Goal: Task Accomplishment & Management: Manage account settings

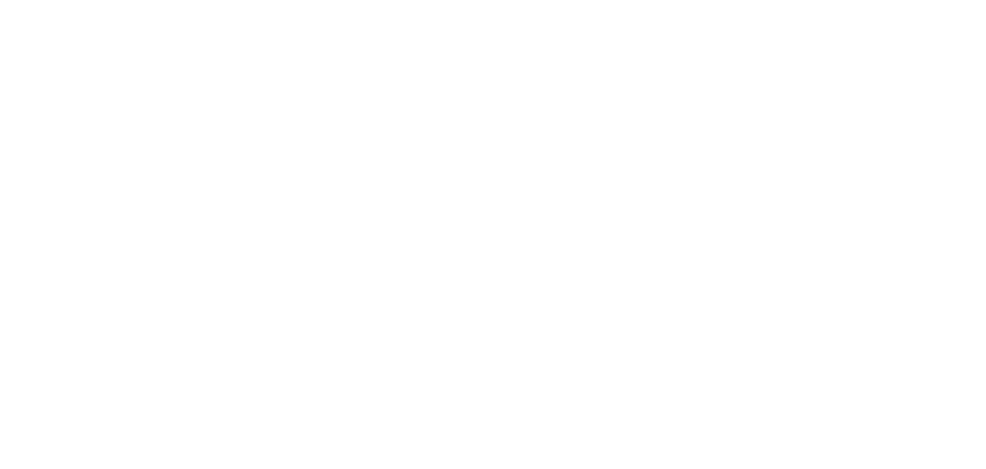
click at [285, 0] on html at bounding box center [493, 0] width 986 height 0
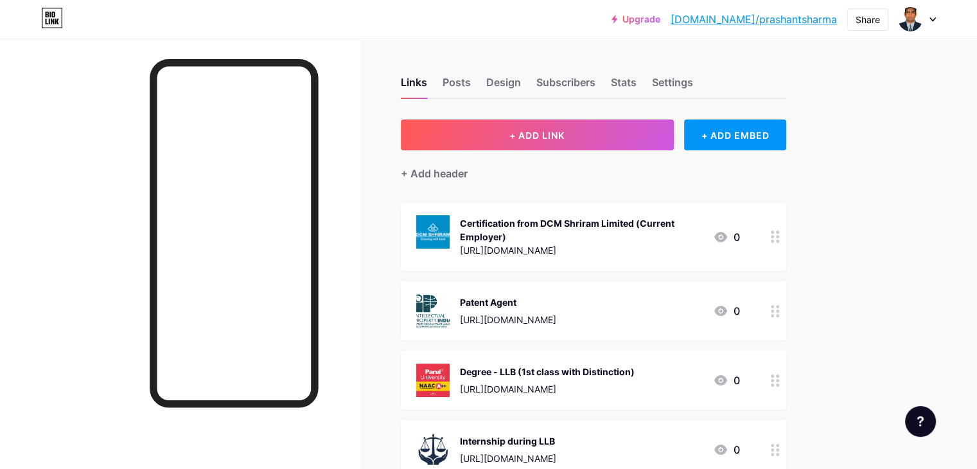
click at [450, 232] on img at bounding box center [432, 231] width 33 height 33
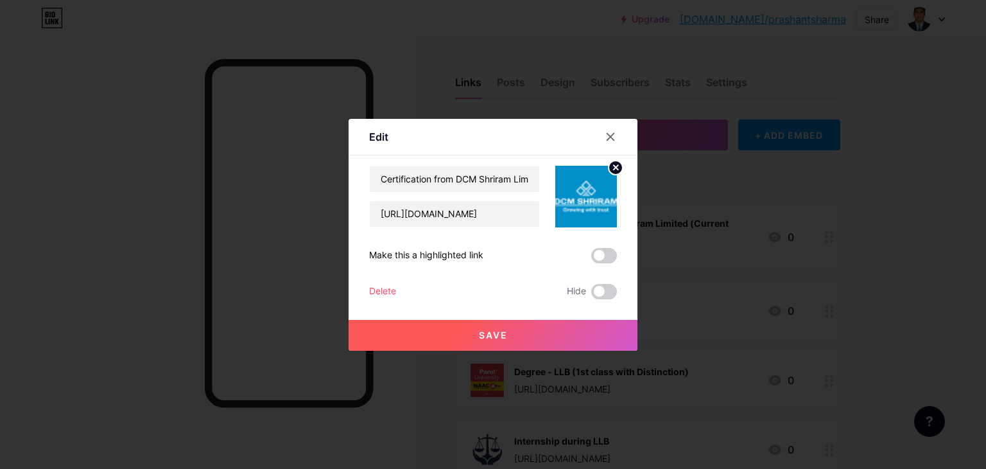
click at [613, 167] on circle at bounding box center [616, 168] width 14 height 14
click at [593, 188] on rect at bounding box center [583, 187] width 21 height 21
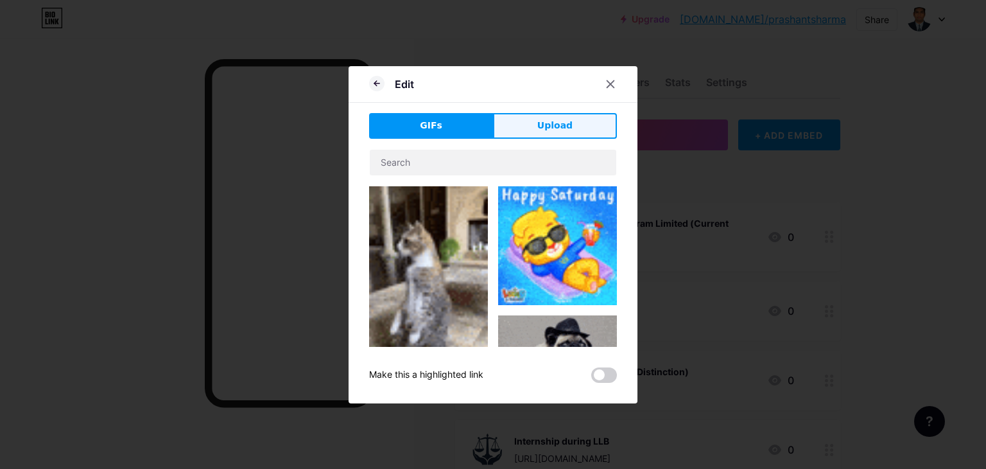
click at [555, 121] on span "Upload" at bounding box center [555, 125] width 35 height 13
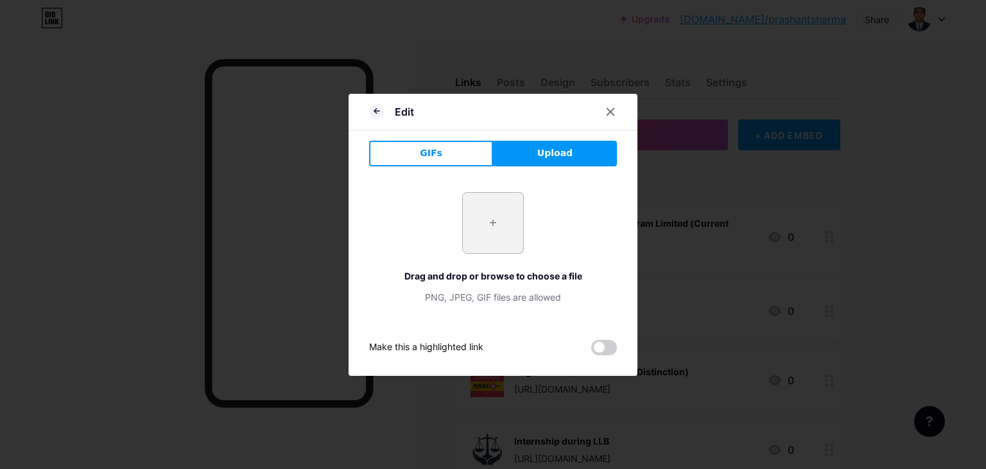
click at [493, 222] on input "file" at bounding box center [493, 223] width 60 height 60
type input "C:\fakepath\DCM.jpg"
click at [557, 161] on button "Upload" at bounding box center [555, 154] width 124 height 26
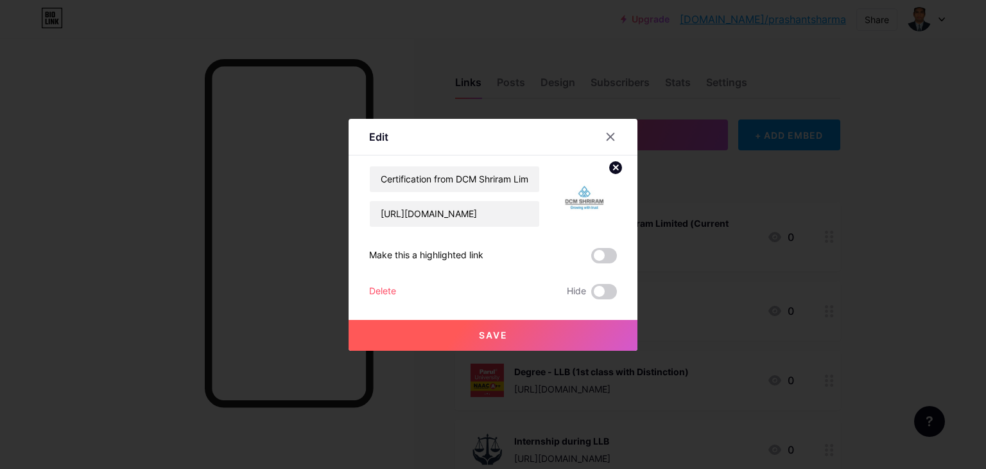
click at [485, 333] on span "Save" at bounding box center [493, 334] width 29 height 11
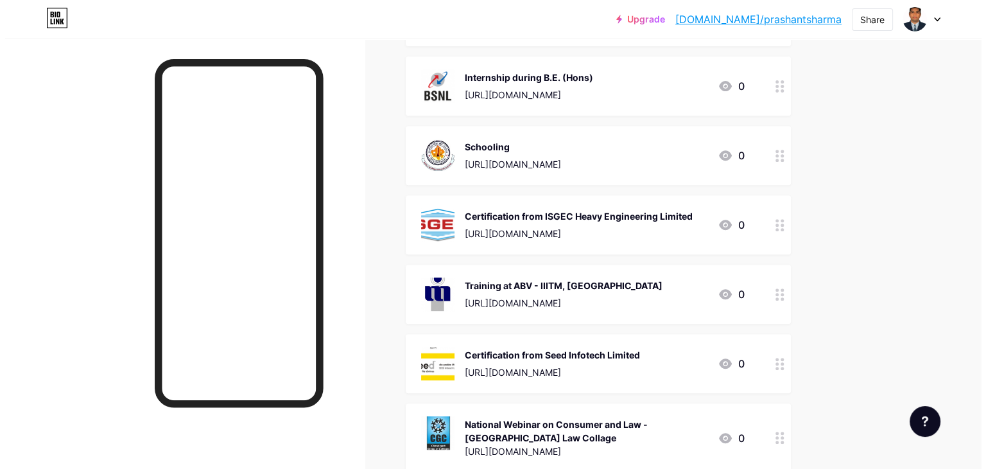
scroll to position [514, 0]
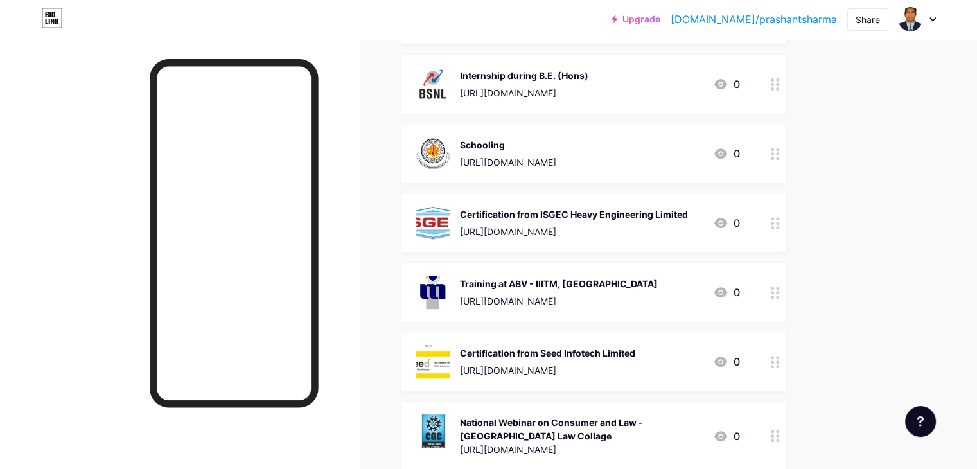
click at [615, 215] on div "Certification from ISGEC Heavy Engineering Limited" at bounding box center [574, 213] width 228 height 13
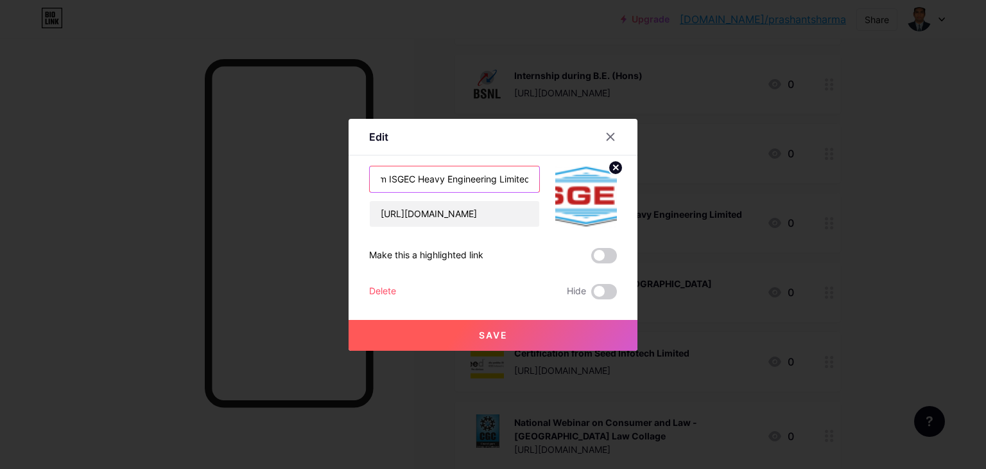
scroll to position [0, 71]
drag, startPoint x: 457, startPoint y: 179, endPoint x: 528, endPoint y: 179, distance: 71.3
click at [528, 179] on input "Certification from ISGEC Heavy Engineering Limited" at bounding box center [455, 179] width 170 height 26
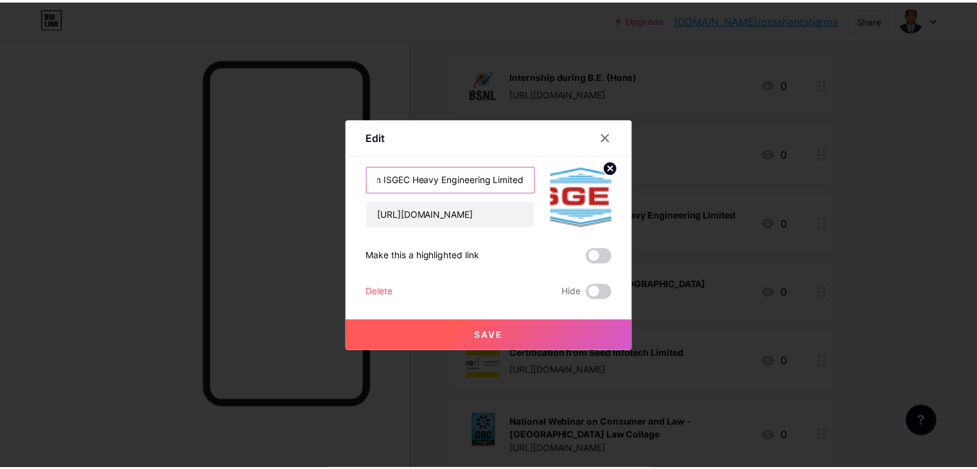
scroll to position [0, 0]
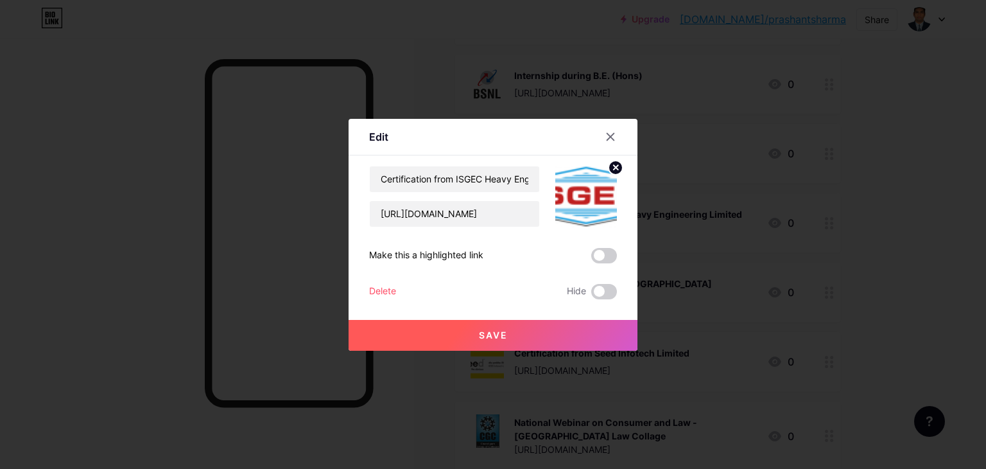
click at [616, 167] on icon at bounding box center [616, 167] width 4 height 4
click at [594, 189] on icon at bounding box center [586, 189] width 26 height 24
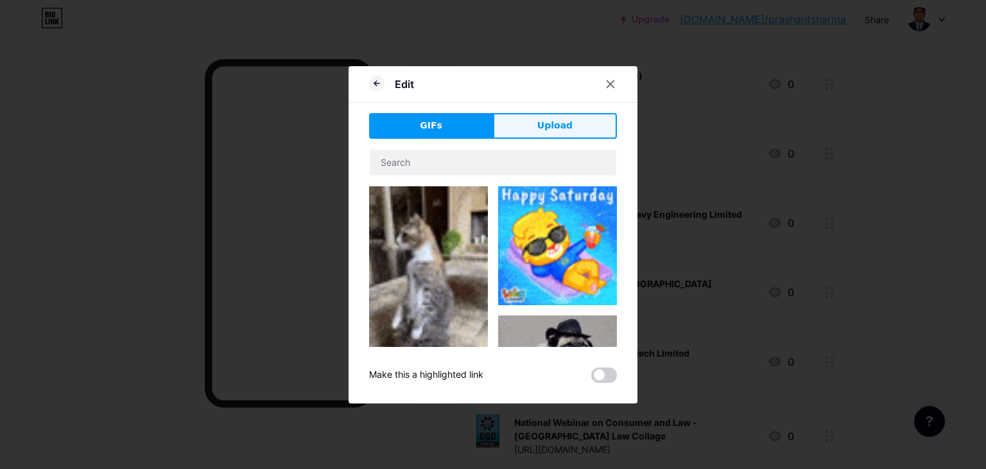
click at [564, 133] on button "Upload" at bounding box center [555, 126] width 124 height 26
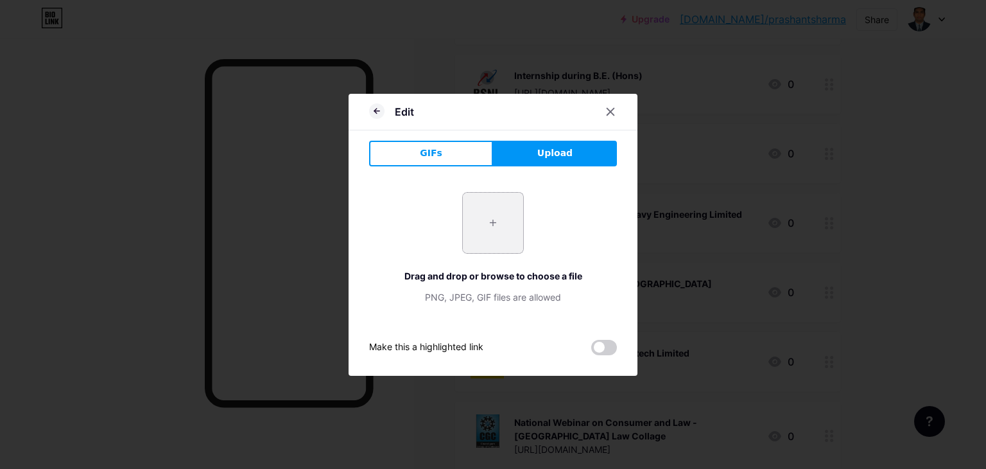
click at [483, 211] on input "file" at bounding box center [493, 223] width 60 height 60
type input "C:\fakepath\isgec_heavy_engineering_ltd_logo.jpg"
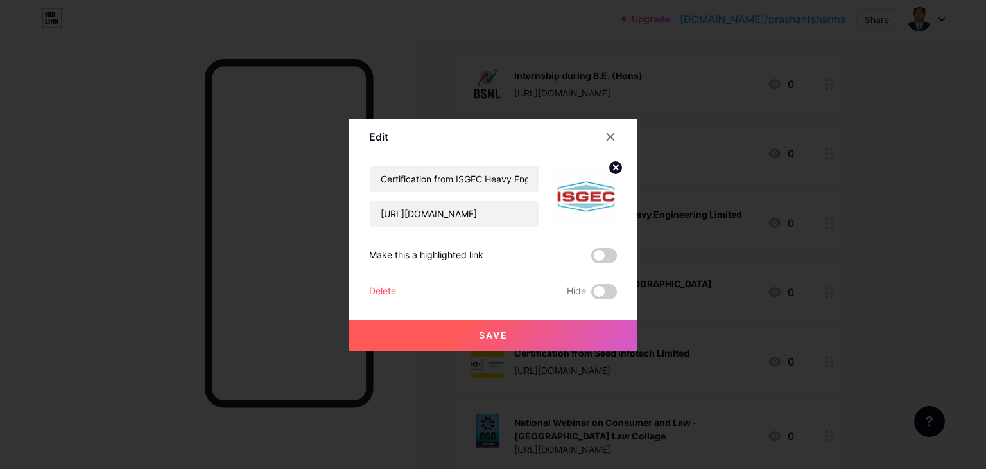
click at [499, 329] on span "Save" at bounding box center [493, 334] width 29 height 11
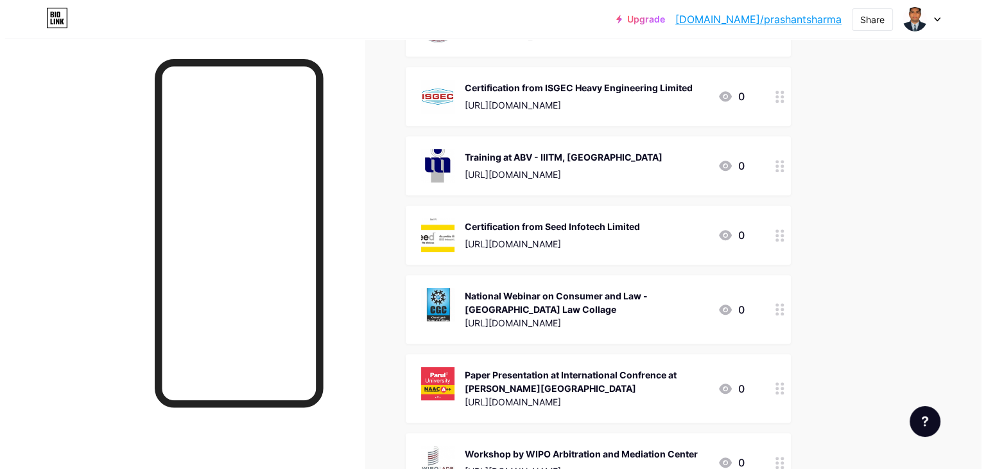
scroll to position [642, 0]
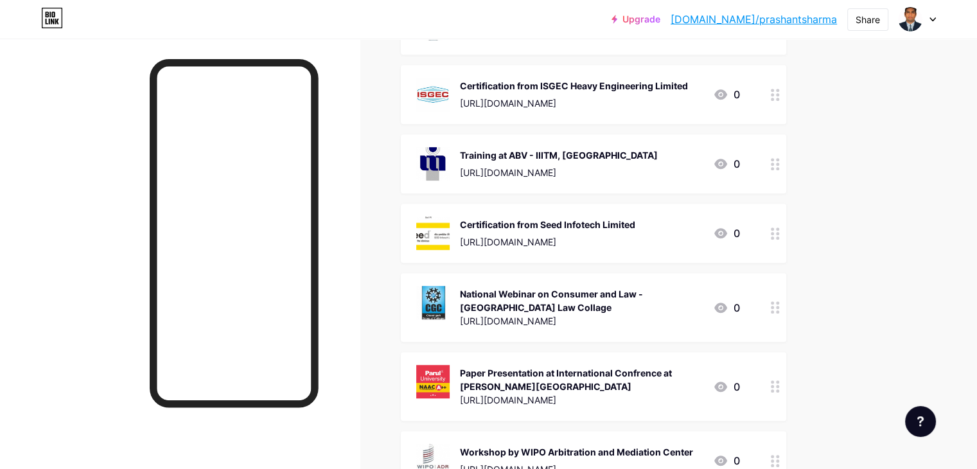
click at [575, 228] on div "Certification from Seed Infotech Limited" at bounding box center [547, 224] width 175 height 13
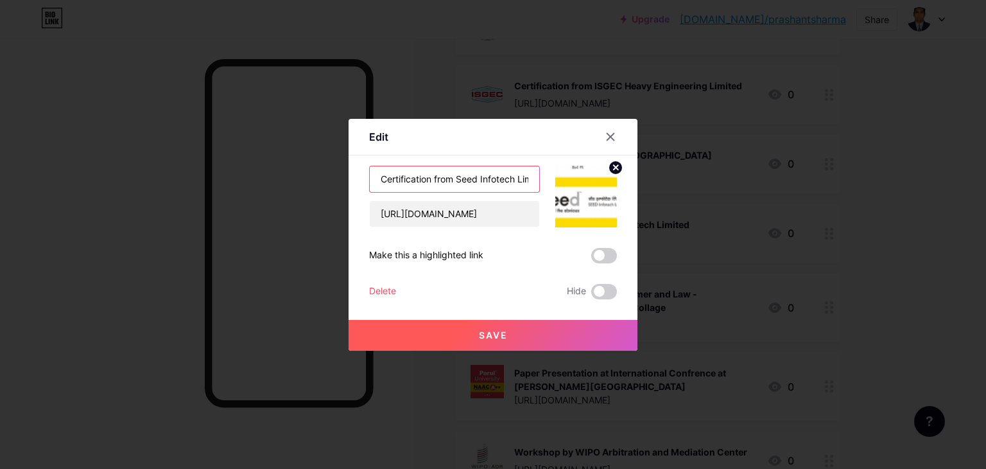
scroll to position [0, 21]
drag, startPoint x: 457, startPoint y: 176, endPoint x: 550, endPoint y: 176, distance: 92.5
click at [550, 176] on div "Certification from Seed Infotech Limited [URL][DOMAIN_NAME]" at bounding box center [493, 197] width 248 height 62
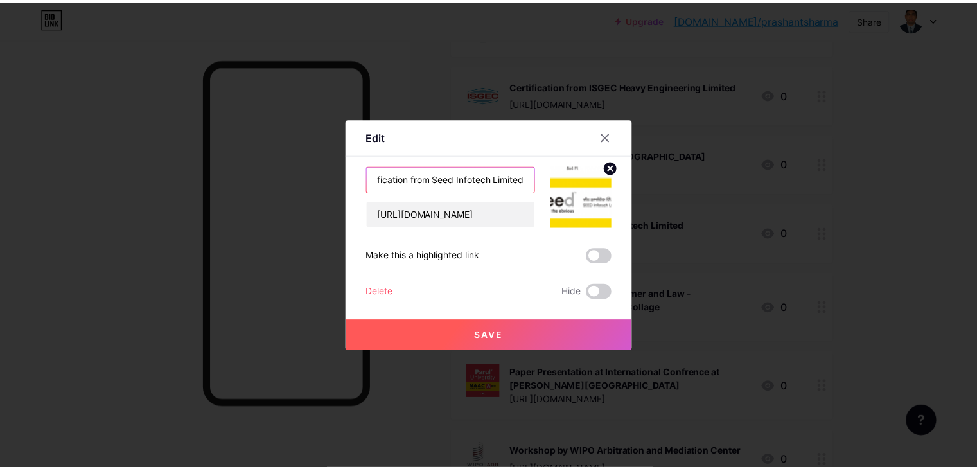
scroll to position [0, 0]
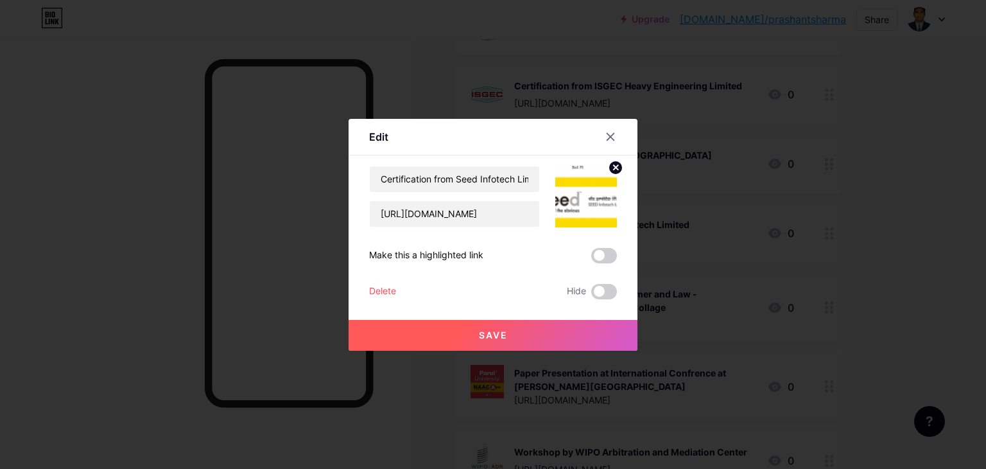
click at [613, 170] on circle at bounding box center [616, 168] width 14 height 14
click at [591, 189] on rect at bounding box center [583, 187] width 21 height 21
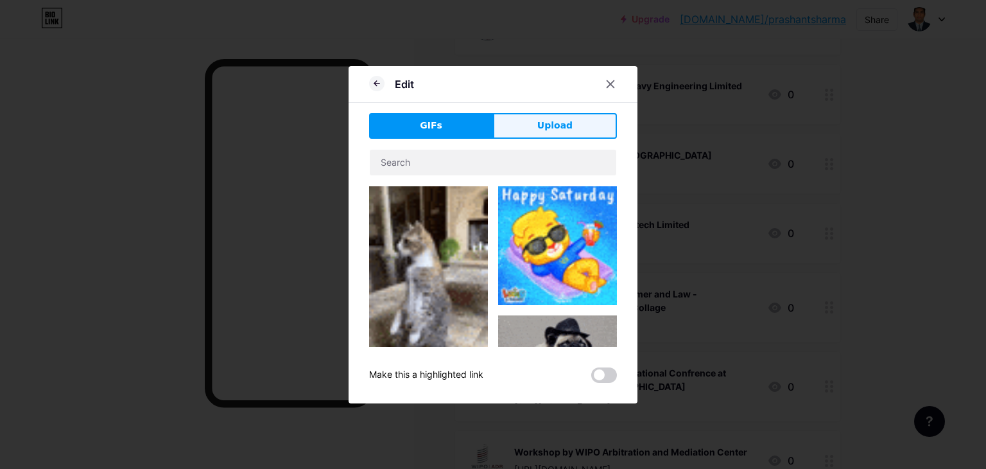
click at [552, 125] on span "Upload" at bounding box center [555, 125] width 35 height 13
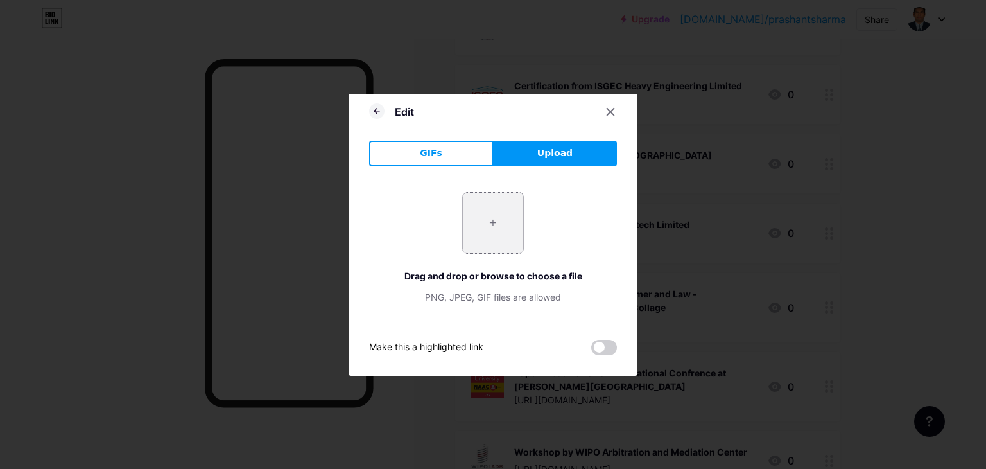
click at [502, 218] on input "file" at bounding box center [493, 223] width 60 height 60
type input "C:\fakepath\seed_infotech_logo.jpg"
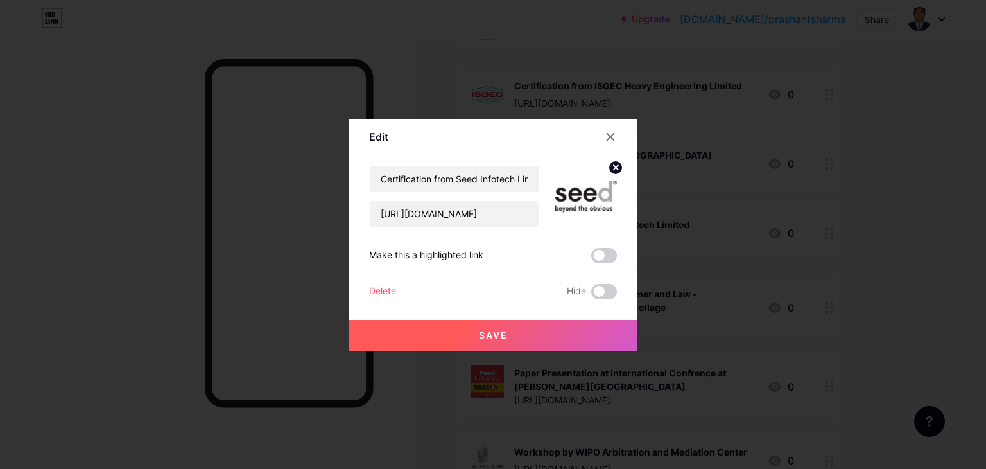
click at [493, 333] on span "Save" at bounding box center [493, 334] width 29 height 11
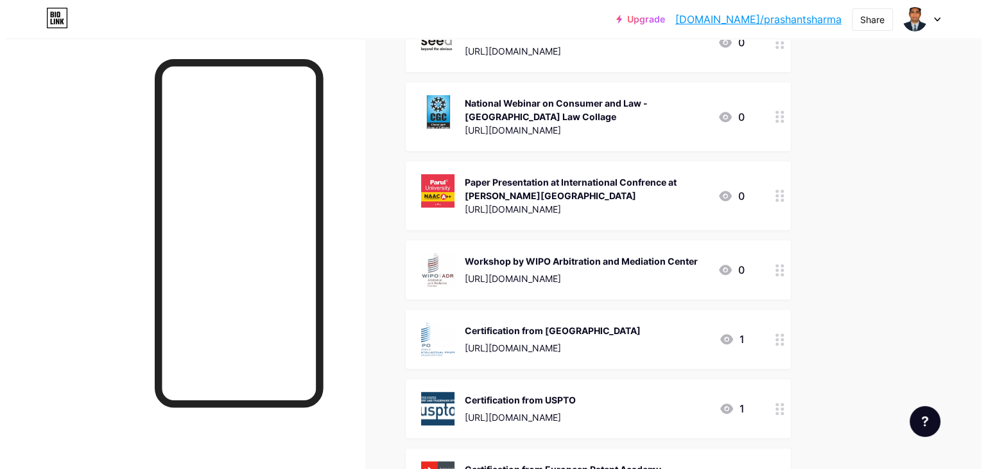
scroll to position [835, 0]
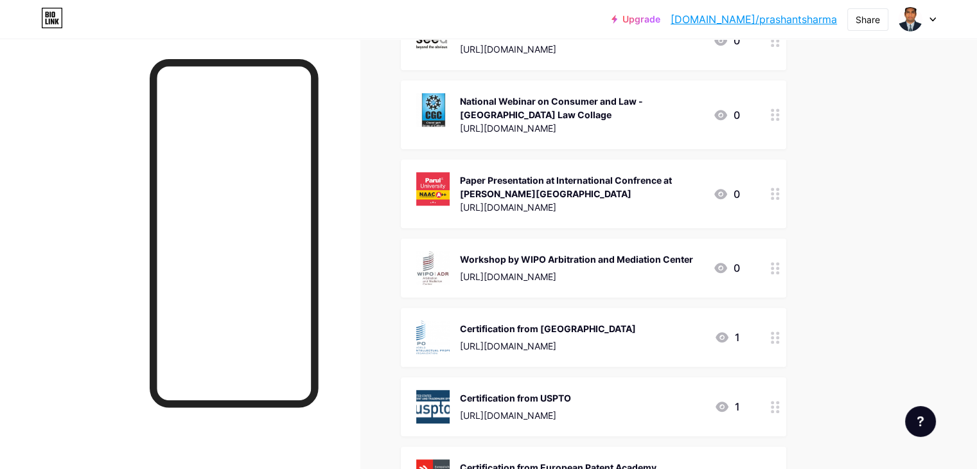
click at [563, 264] on div "Workshop by WIPO Arbitration and Mediation Center" at bounding box center [576, 258] width 233 height 13
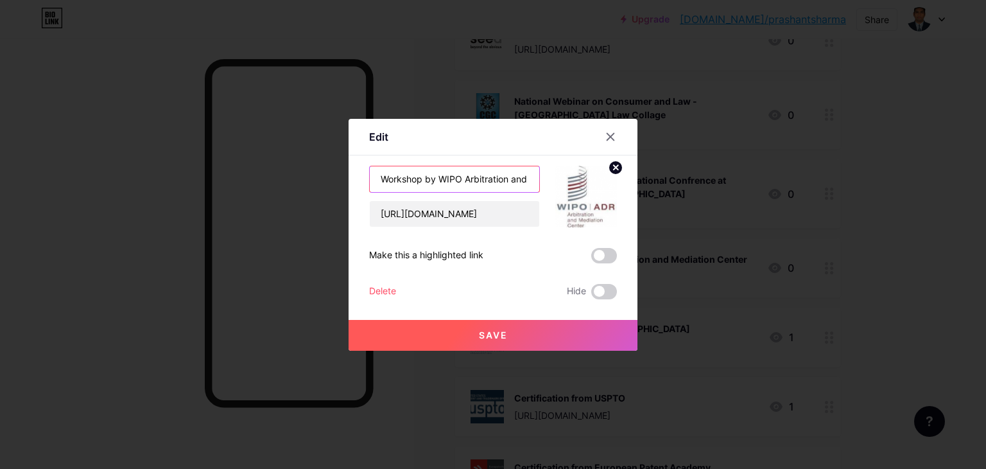
scroll to position [0, 74]
drag, startPoint x: 437, startPoint y: 177, endPoint x: 539, endPoint y: 177, distance: 102.1
click at [539, 177] on input "Workshop by WIPO Arbitration and Mediation Center" at bounding box center [455, 179] width 170 height 26
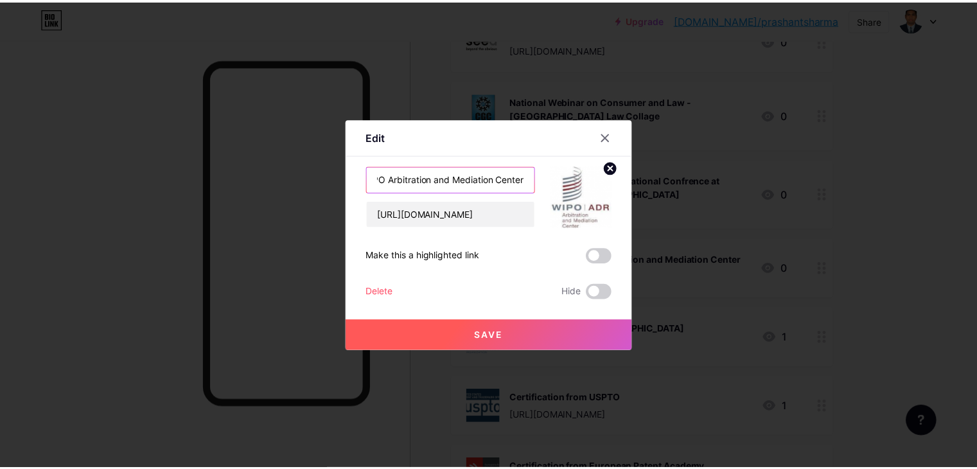
scroll to position [0, 0]
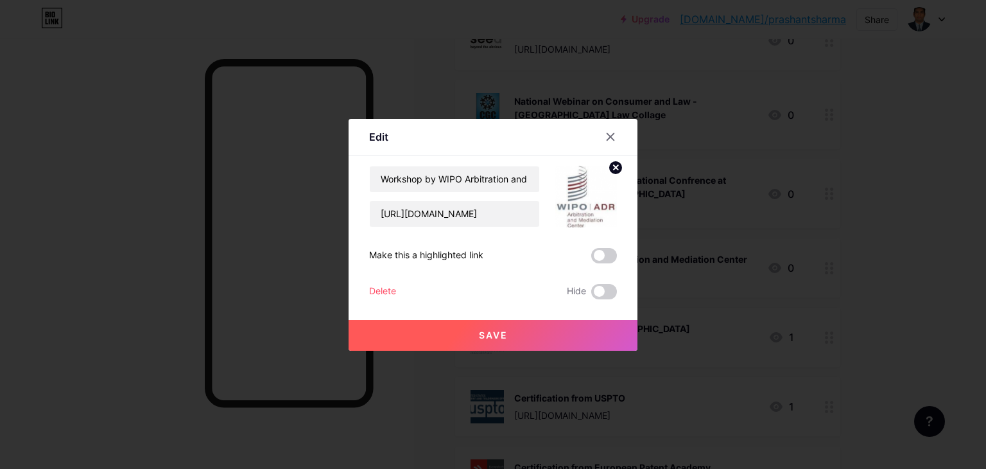
click at [613, 170] on circle at bounding box center [616, 168] width 14 height 14
click at [581, 188] on rect at bounding box center [583, 187] width 21 height 21
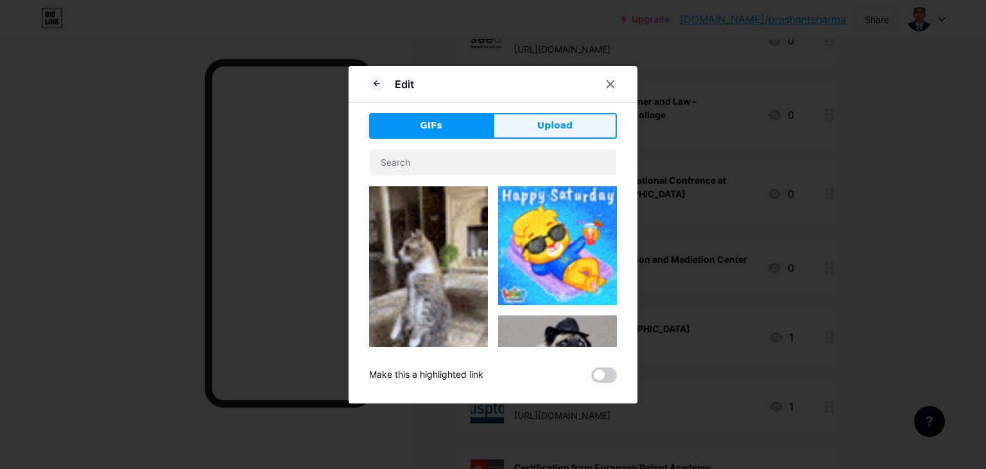
click at [563, 130] on span "Upload" at bounding box center [555, 125] width 35 height 13
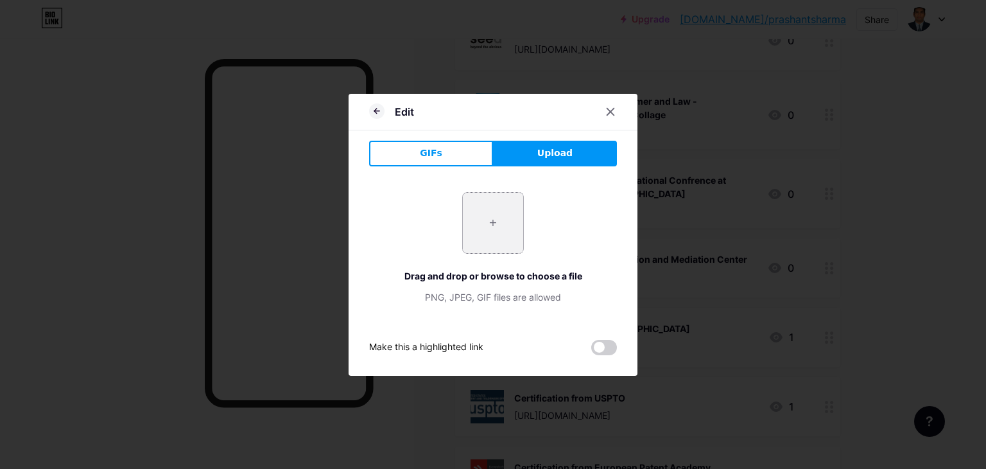
click at [485, 219] on input "file" at bounding box center [493, 223] width 60 height 60
type input "C:\fakepath\wipo_arbitration_and_mediation_center_logo.jpg"
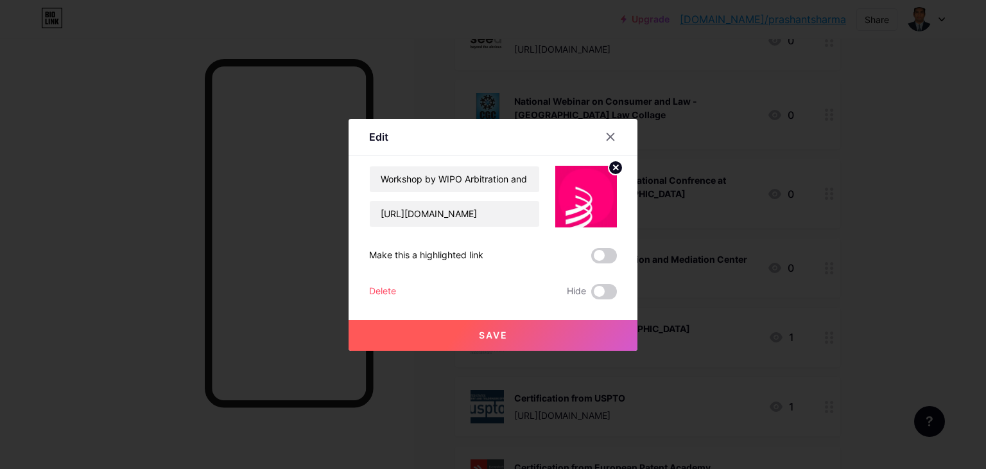
click at [488, 331] on span "Save" at bounding box center [493, 334] width 29 height 11
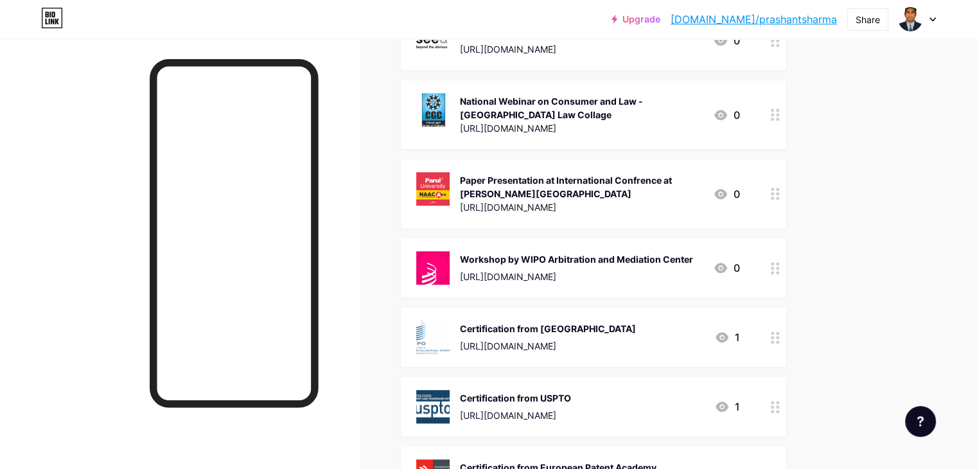
click at [567, 335] on div "Certification from [GEOGRAPHIC_DATA] [URL][DOMAIN_NAME]" at bounding box center [548, 336] width 176 height 33
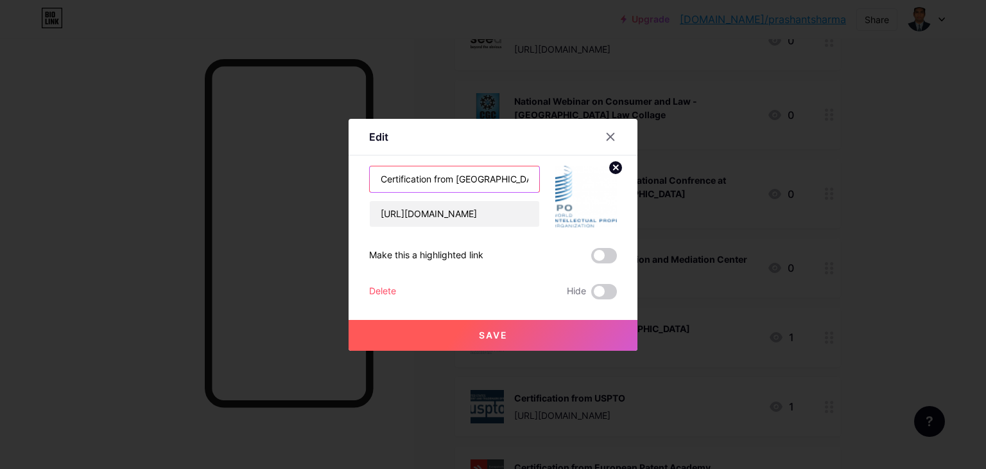
drag, startPoint x: 457, startPoint y: 175, endPoint x: 543, endPoint y: 183, distance: 85.8
click at [543, 183] on div "Certification from WIPO ACADEMY [URL][DOMAIN_NAME]" at bounding box center [493, 197] width 248 height 62
click at [618, 170] on circle at bounding box center [616, 168] width 14 height 14
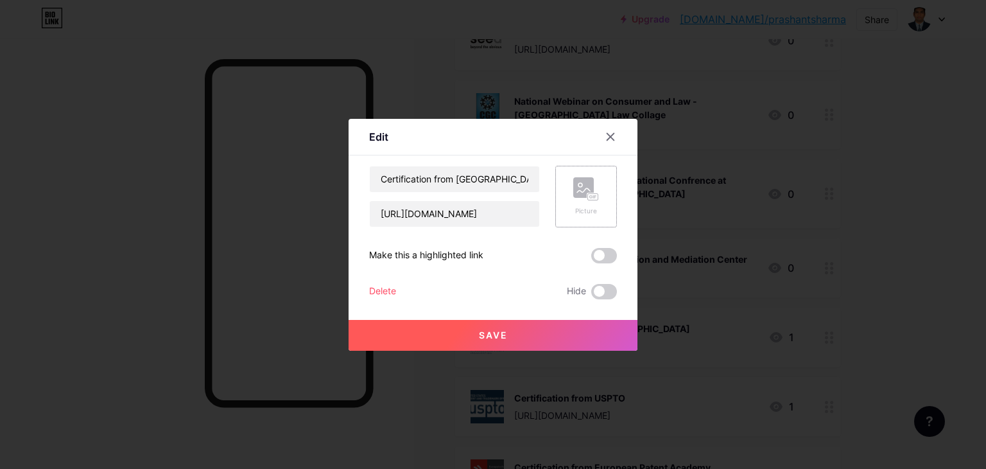
click at [596, 188] on icon at bounding box center [586, 189] width 26 height 24
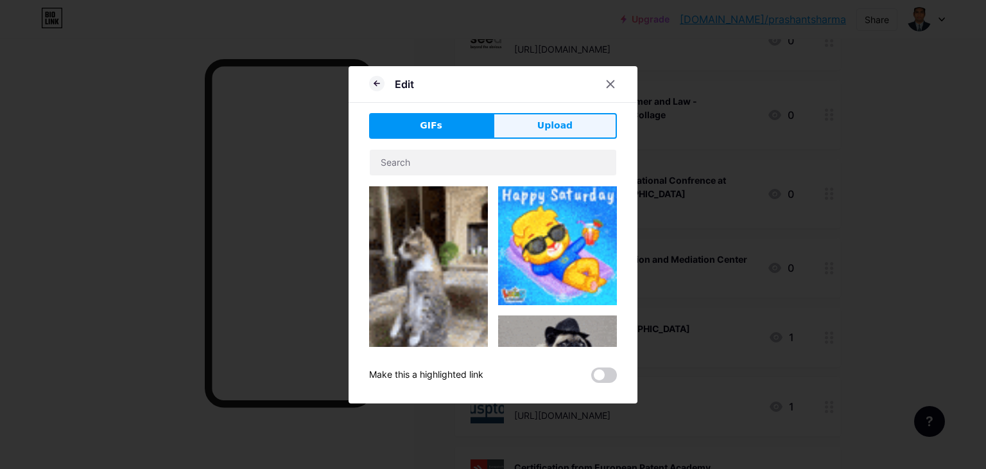
click at [563, 128] on span "Upload" at bounding box center [555, 125] width 35 height 13
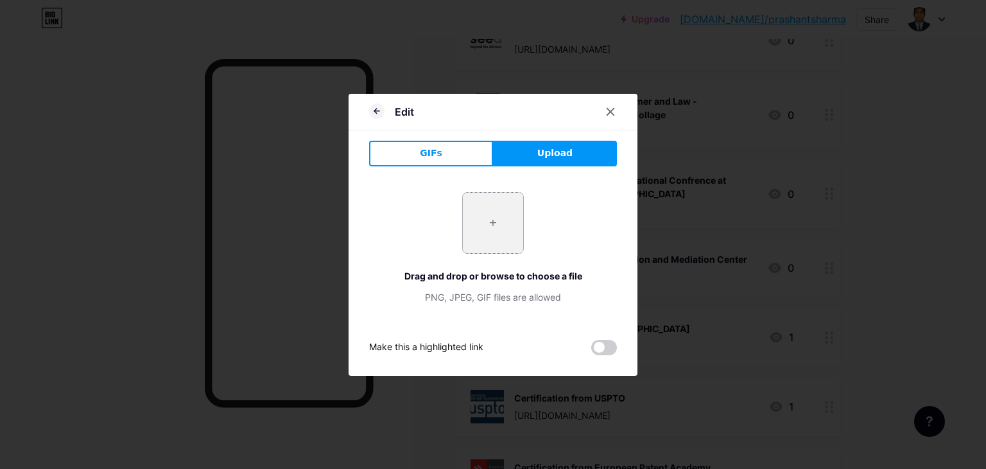
click at [496, 221] on input "file" at bounding box center [493, 223] width 60 height 60
type input "C:\fakepath\Wipo.jpg"
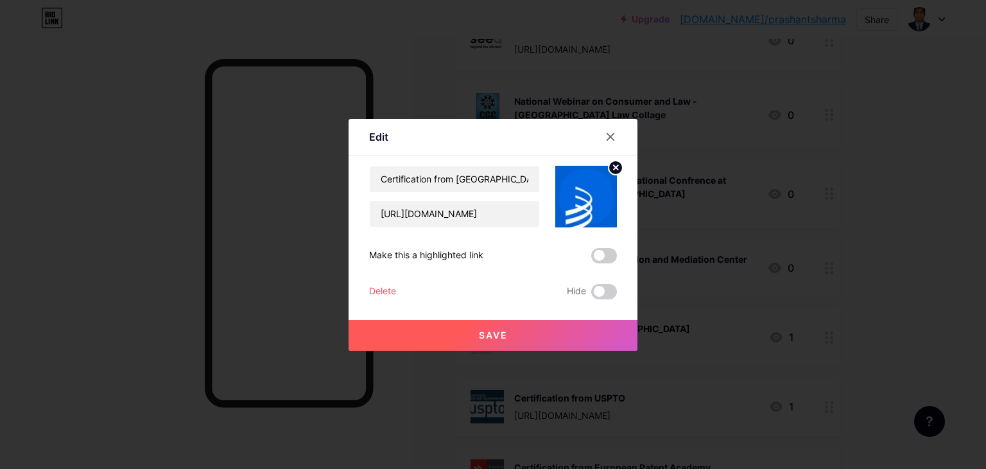
click at [520, 332] on button "Save" at bounding box center [493, 335] width 289 height 31
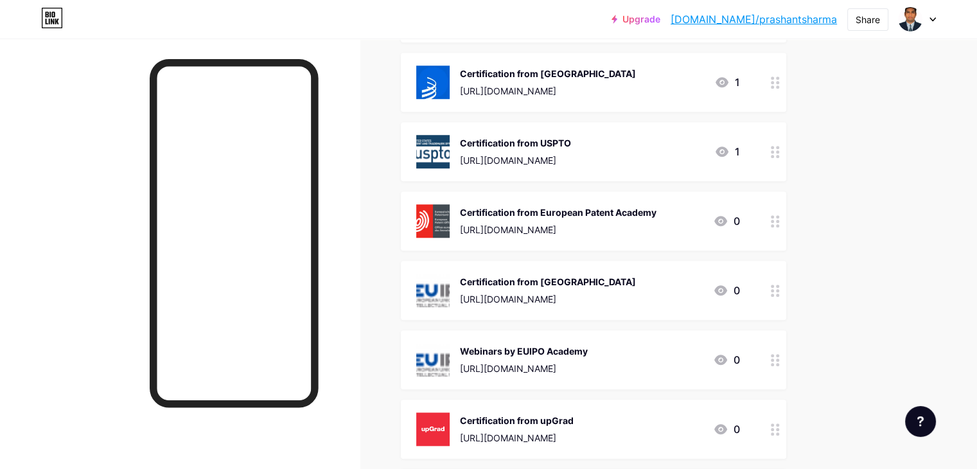
scroll to position [1092, 0]
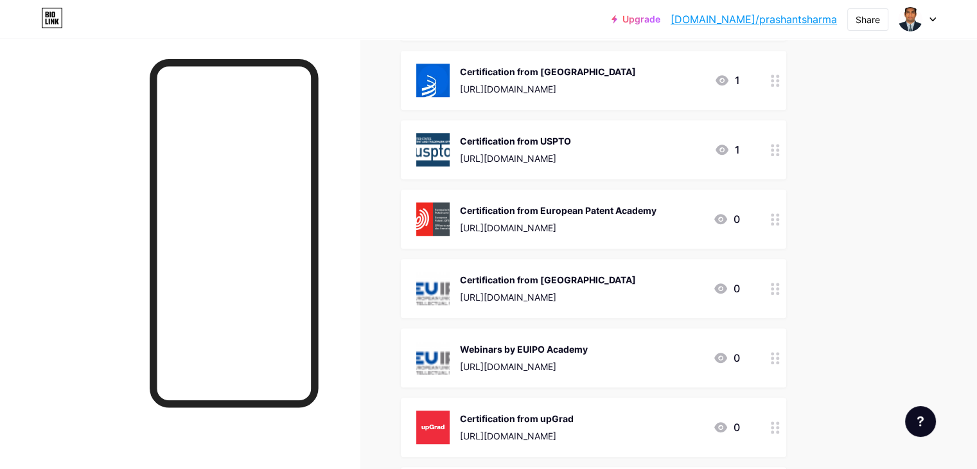
click at [450, 144] on img at bounding box center [432, 149] width 33 height 33
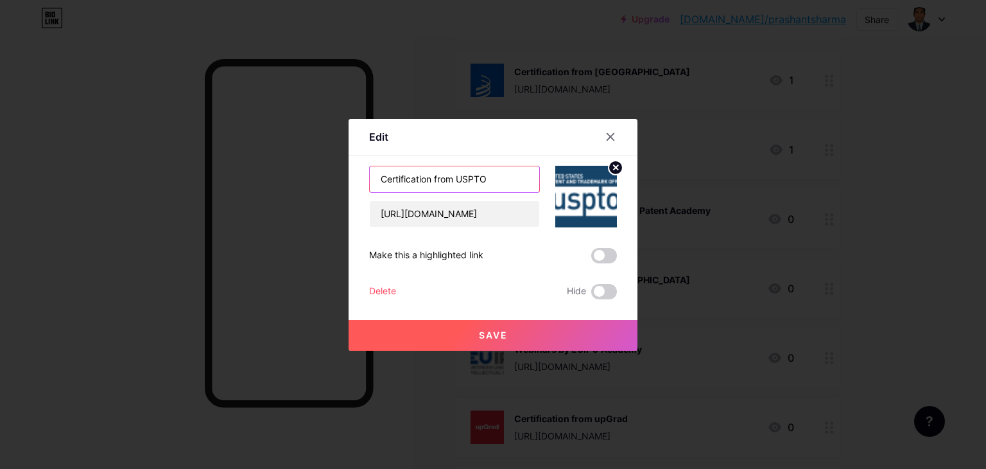
drag, startPoint x: 458, startPoint y: 179, endPoint x: 503, endPoint y: 178, distance: 45.6
click at [503, 178] on input "Certification from USPTO" at bounding box center [455, 179] width 170 height 26
click at [617, 169] on icon at bounding box center [616, 167] width 4 height 4
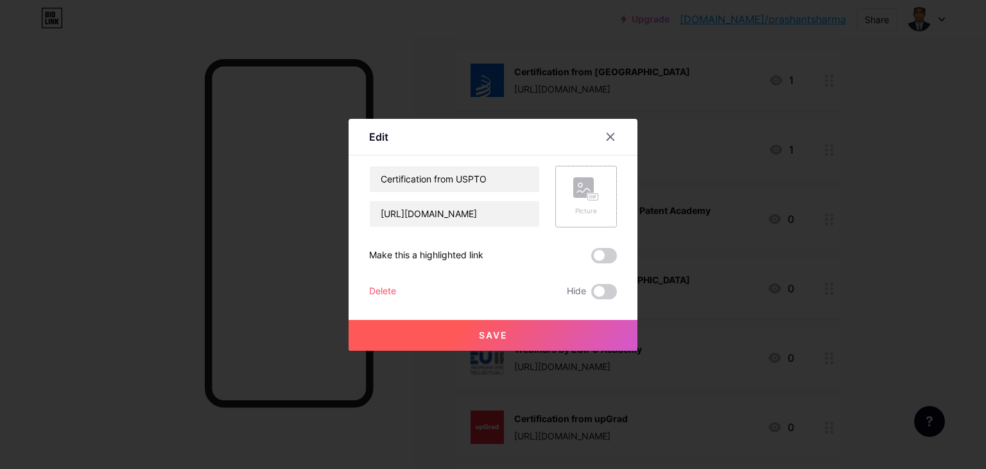
click at [597, 189] on icon at bounding box center [586, 189] width 26 height 24
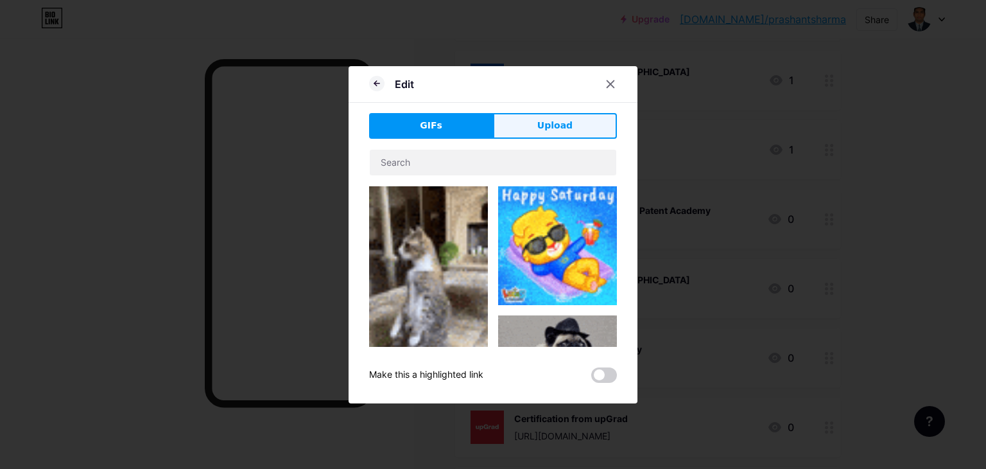
click at [570, 123] on button "Upload" at bounding box center [555, 126] width 124 height 26
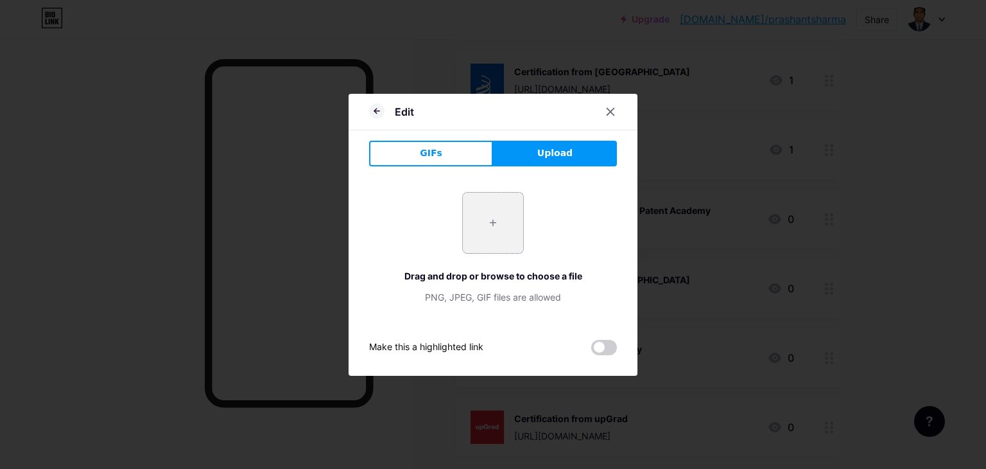
click at [496, 222] on input "file" at bounding box center [493, 223] width 60 height 60
type input "C:\fakepath\Uspto.jpg"
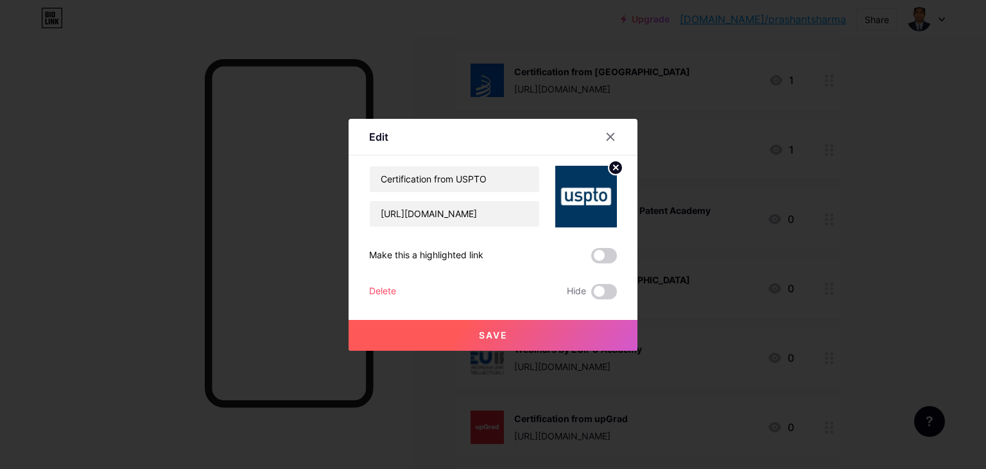
click at [483, 331] on span "Save" at bounding box center [493, 334] width 29 height 11
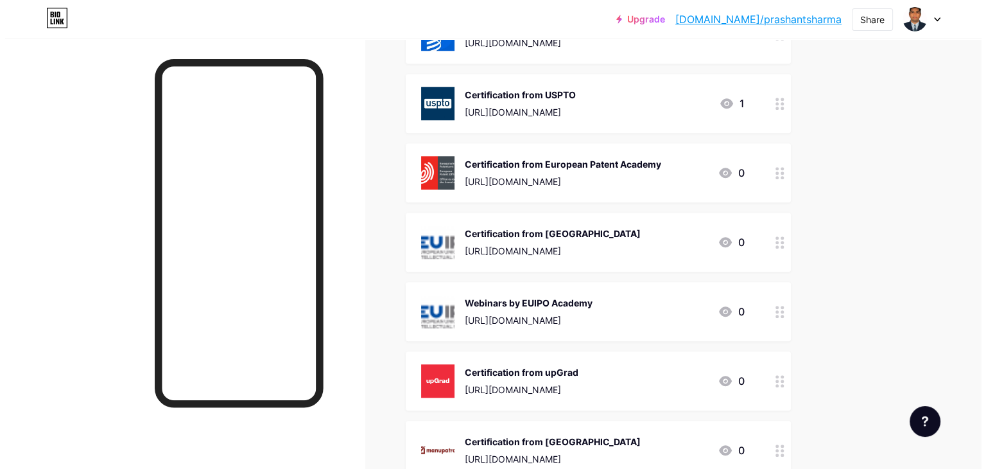
scroll to position [1156, 0]
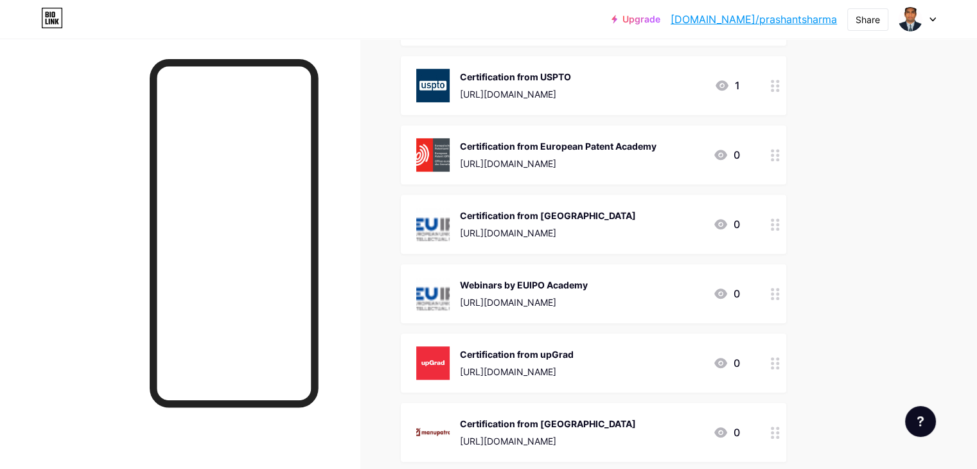
click at [450, 144] on img at bounding box center [432, 154] width 33 height 33
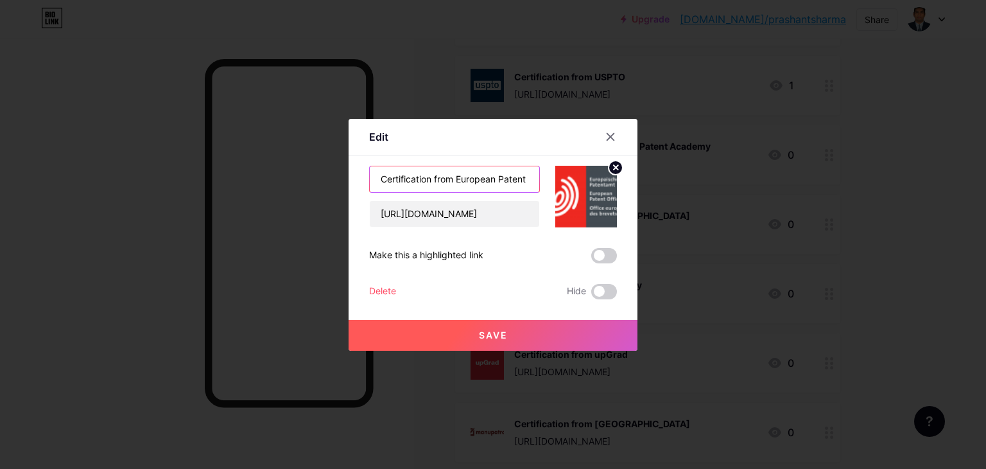
scroll to position [0, 41]
drag, startPoint x: 460, startPoint y: 177, endPoint x: 528, endPoint y: 180, distance: 68.1
click at [528, 180] on input "Certification from European Patent Academy" at bounding box center [455, 179] width 170 height 26
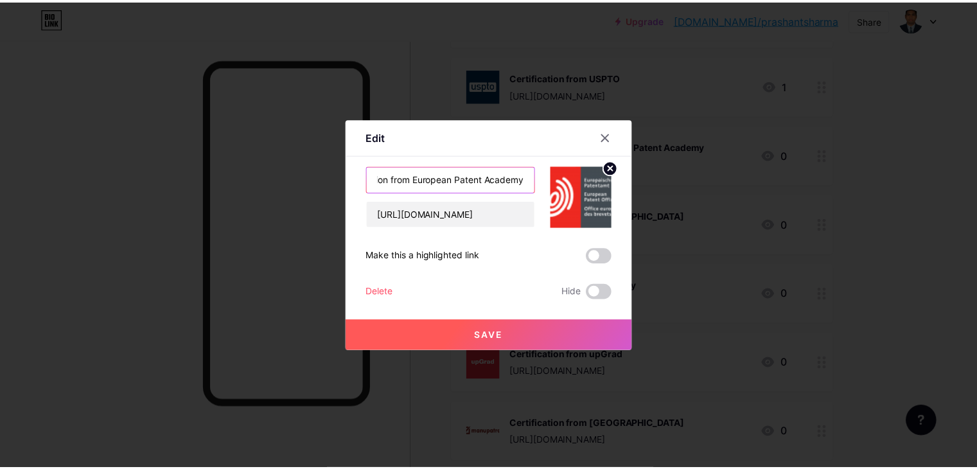
scroll to position [0, 0]
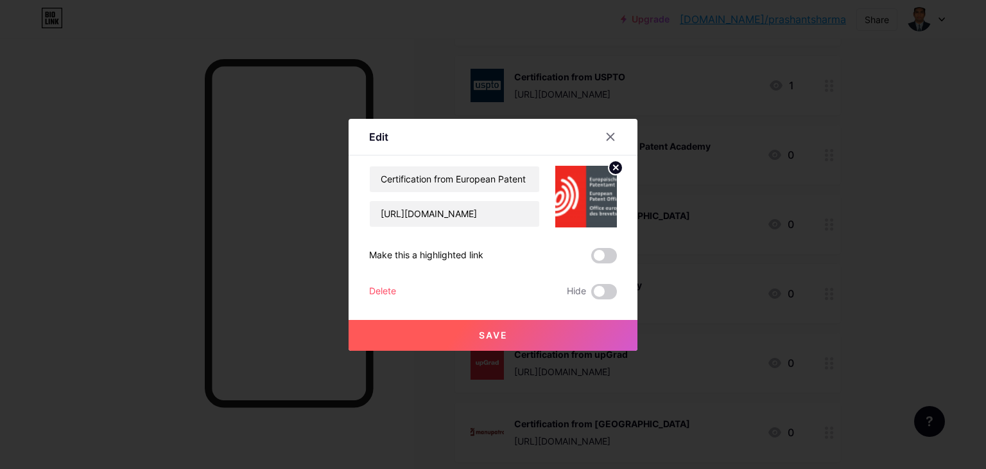
click at [611, 166] on circle at bounding box center [616, 168] width 14 height 14
click at [586, 188] on icon at bounding box center [583, 190] width 13 height 4
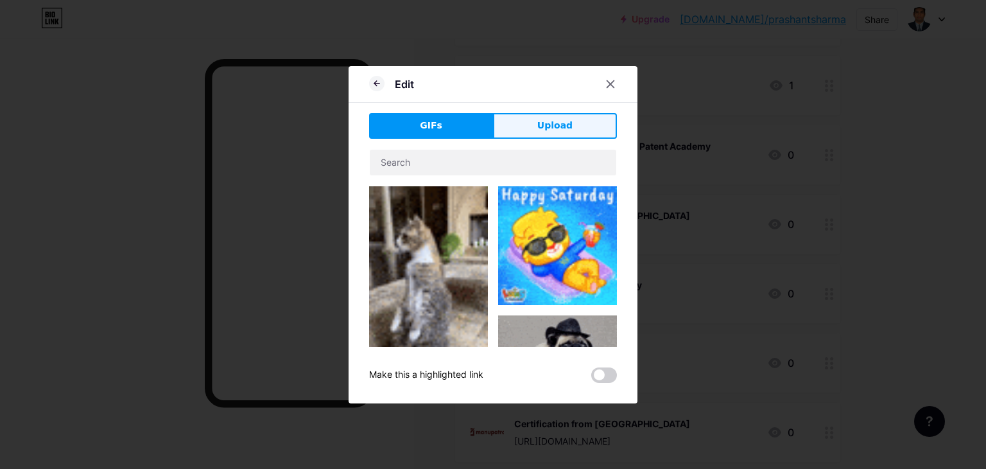
drag, startPoint x: 551, startPoint y: 137, endPoint x: 557, endPoint y: 130, distance: 9.1
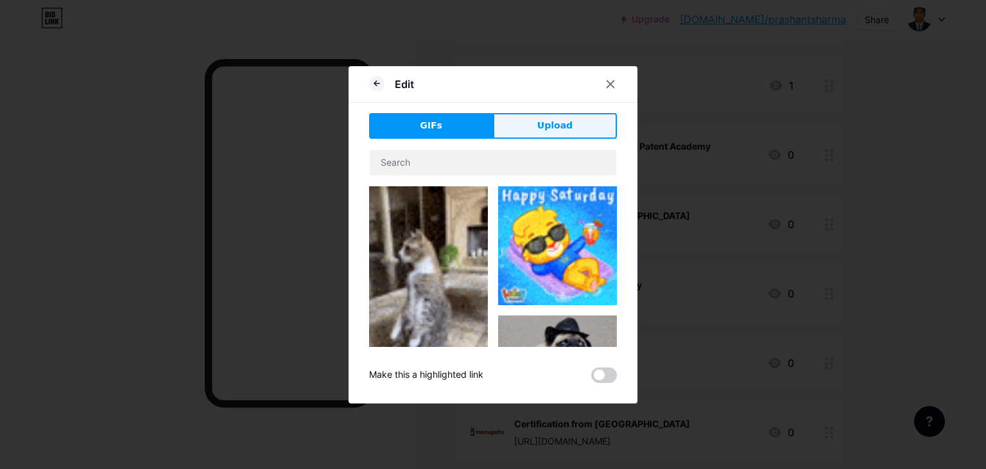
click at [552, 137] on button "Upload" at bounding box center [555, 126] width 124 height 26
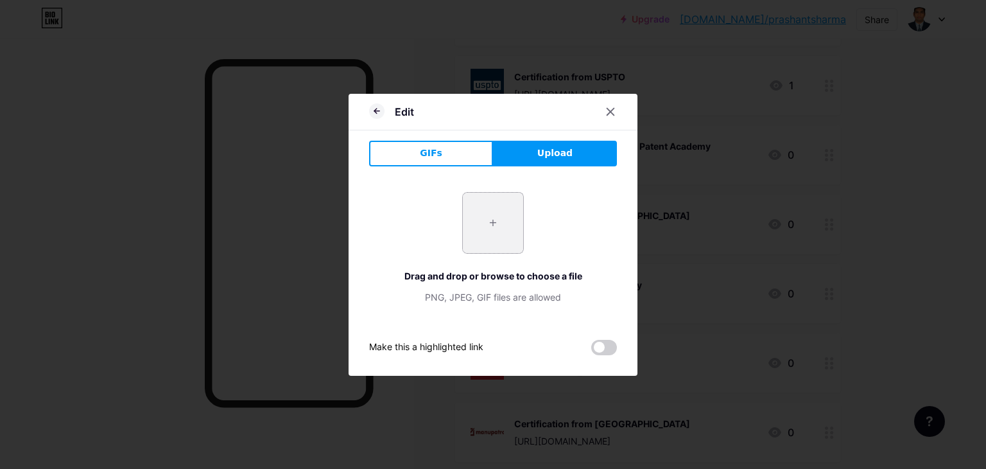
click at [485, 229] on input "file" at bounding box center [493, 223] width 60 height 60
type input "C:\fakepath\european_patent_office_logo.jpg"
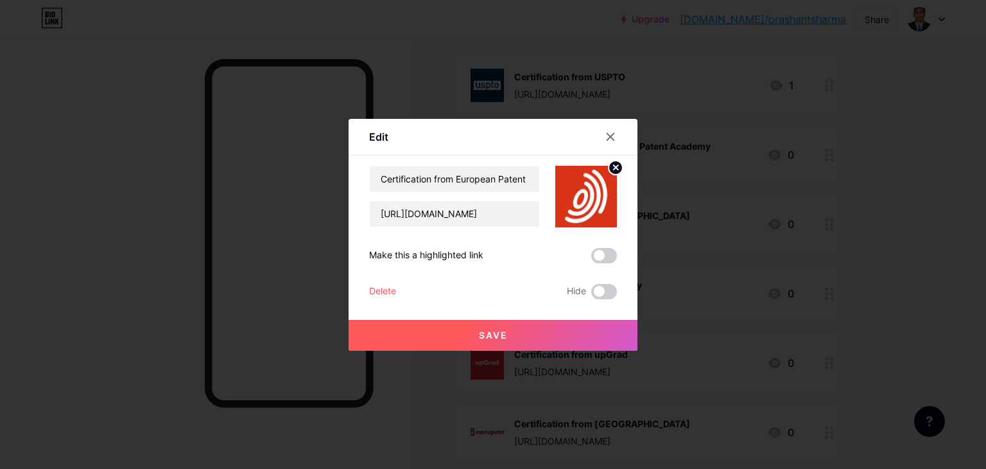
click at [502, 332] on span "Save" at bounding box center [493, 334] width 29 height 11
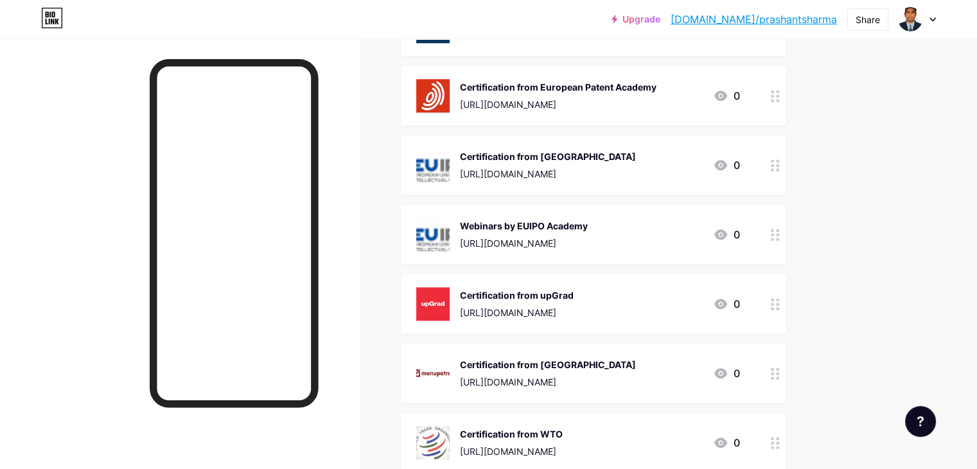
scroll to position [1220, 0]
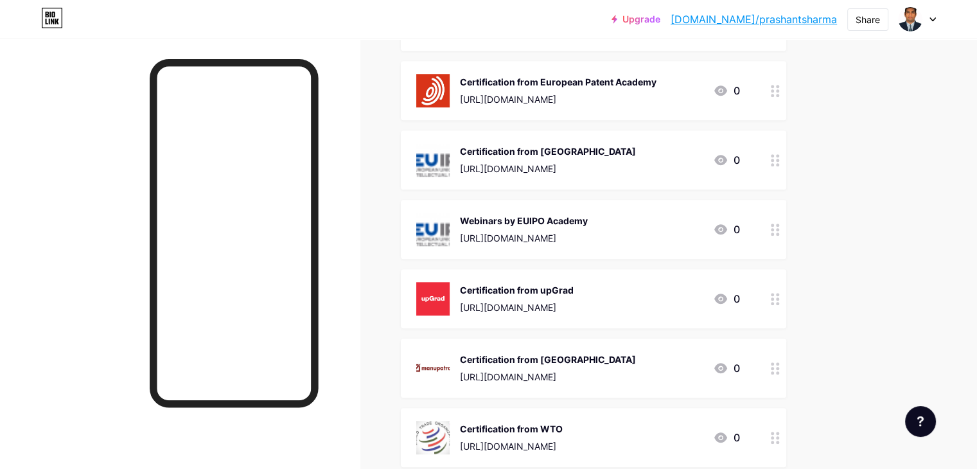
click at [450, 157] on img at bounding box center [432, 159] width 33 height 33
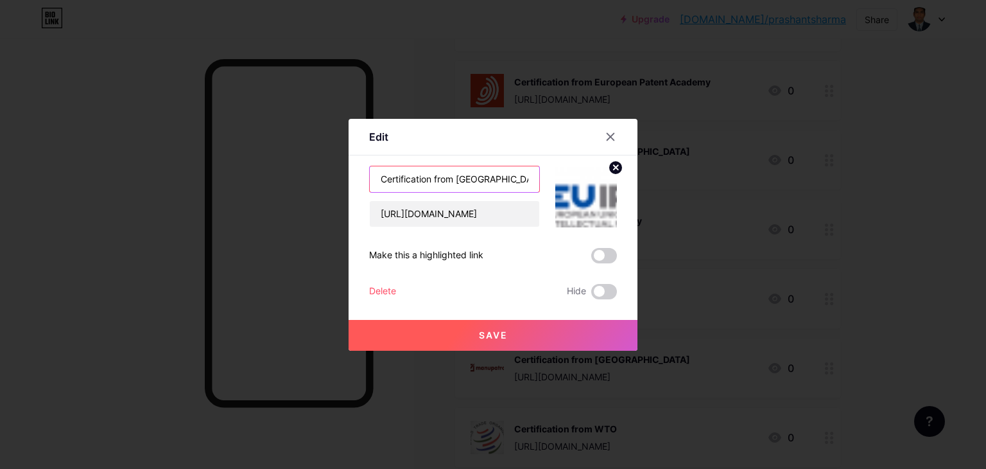
click at [468, 179] on input "Certification from [GEOGRAPHIC_DATA]" at bounding box center [455, 179] width 170 height 26
click at [614, 168] on icon at bounding box center [616, 167] width 4 height 4
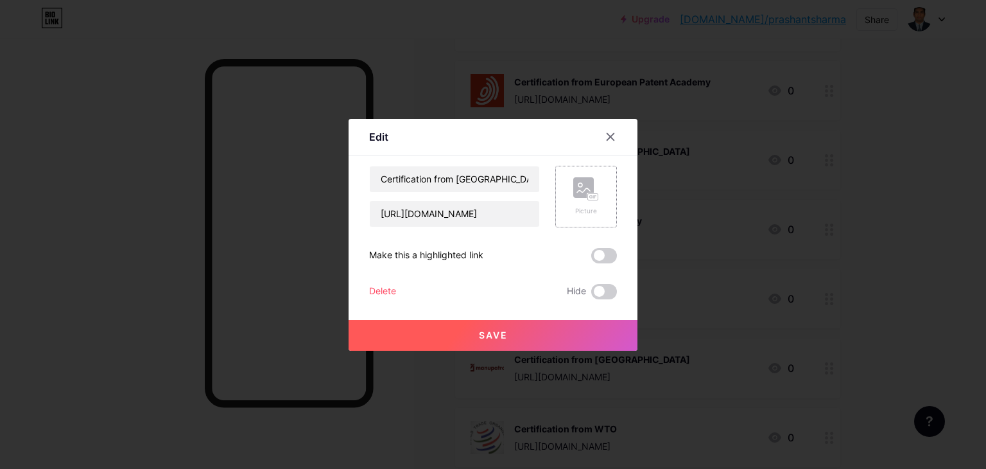
click at [591, 196] on rect at bounding box center [593, 196] width 10 height 6
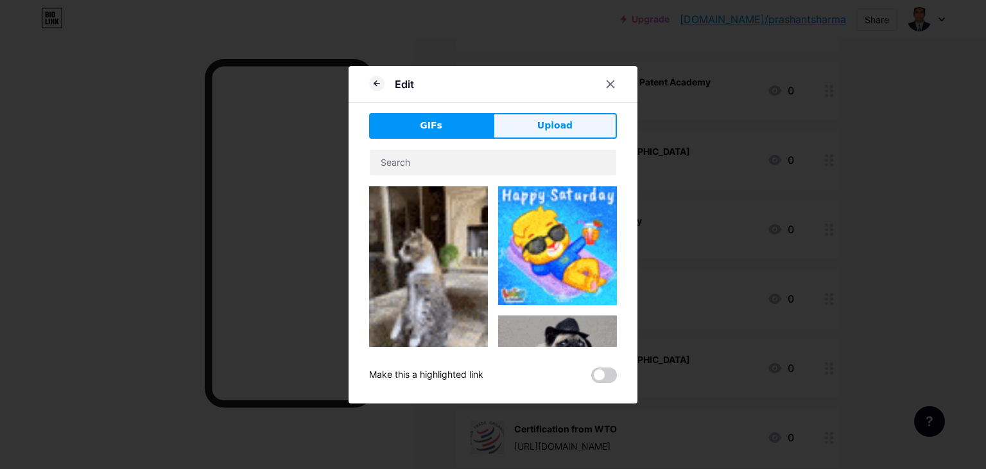
click at [565, 127] on span "Upload" at bounding box center [555, 125] width 35 height 13
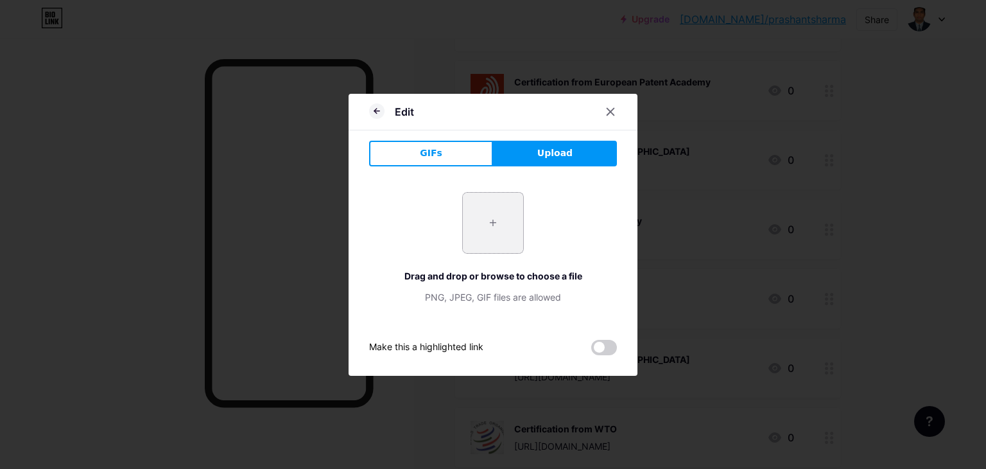
click at [496, 222] on input "file" at bounding box center [493, 223] width 60 height 60
type input "C:\fakepath\euipo_logo.jpg"
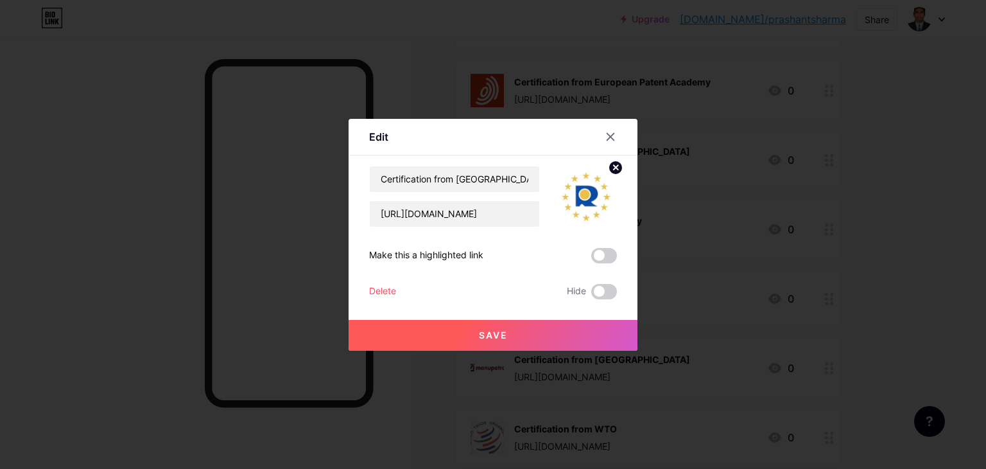
click at [519, 339] on button "Save" at bounding box center [493, 335] width 289 height 31
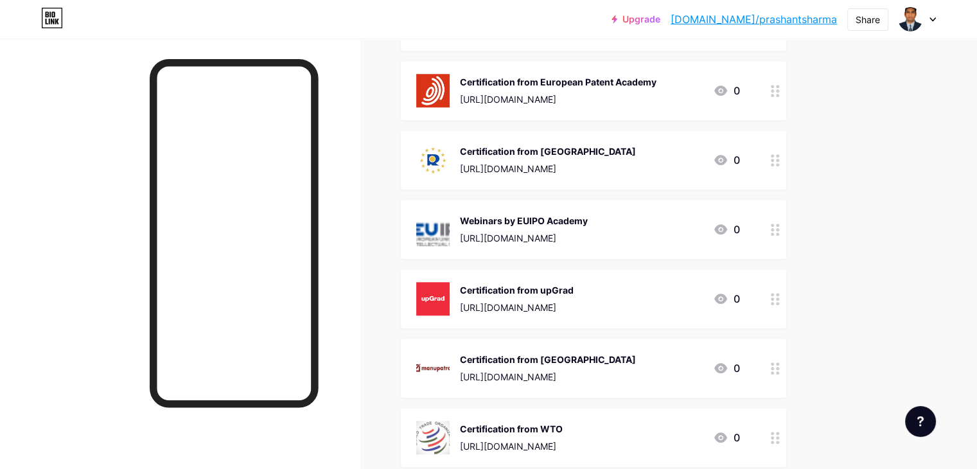
click at [450, 229] on img at bounding box center [432, 229] width 33 height 33
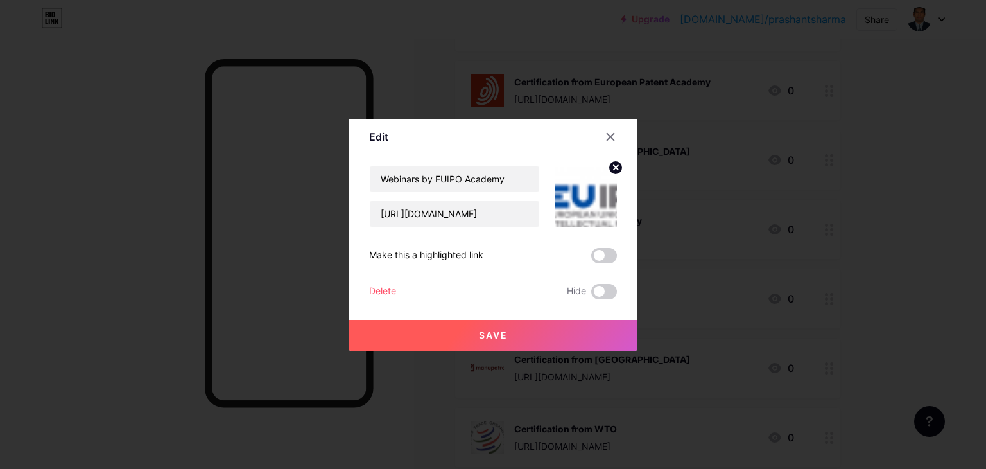
click at [614, 168] on icon at bounding box center [616, 167] width 4 height 4
click at [580, 193] on rect at bounding box center [583, 187] width 21 height 21
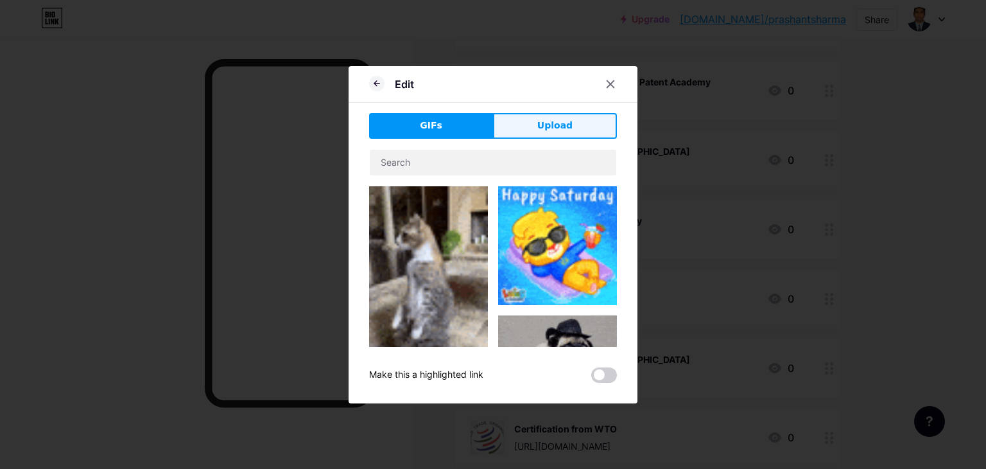
click at [554, 130] on span "Upload" at bounding box center [555, 125] width 35 height 13
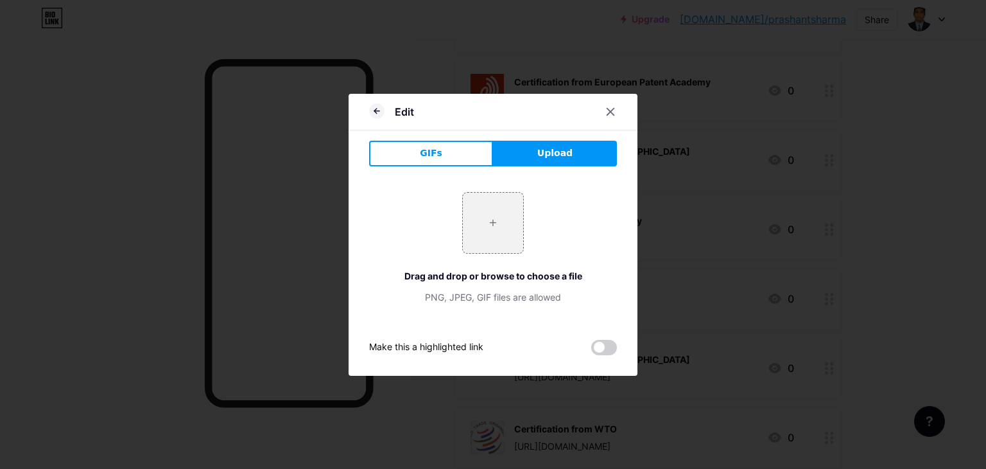
click at [534, 154] on button "Upload" at bounding box center [555, 154] width 124 height 26
click at [492, 225] on input "file" at bounding box center [493, 223] width 60 height 60
type input "C:\fakepath\euipo_logo.jpg"
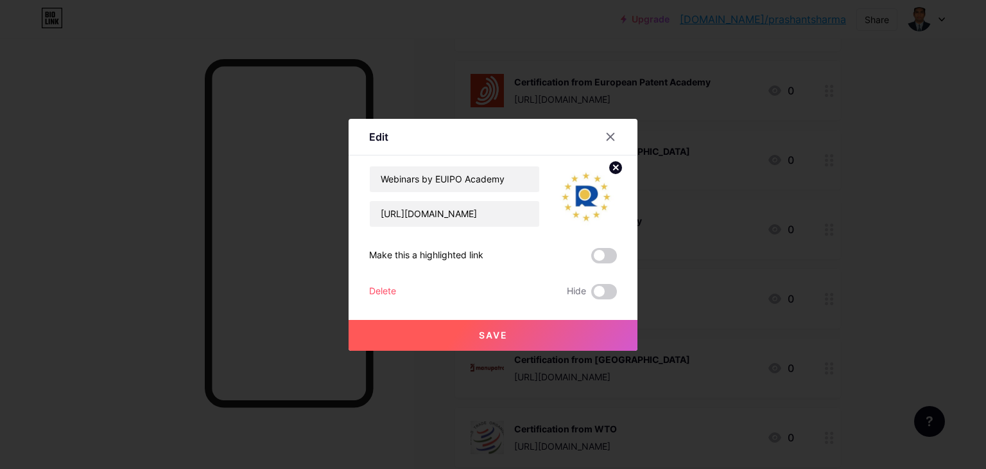
click at [518, 328] on button "Save" at bounding box center [493, 335] width 289 height 31
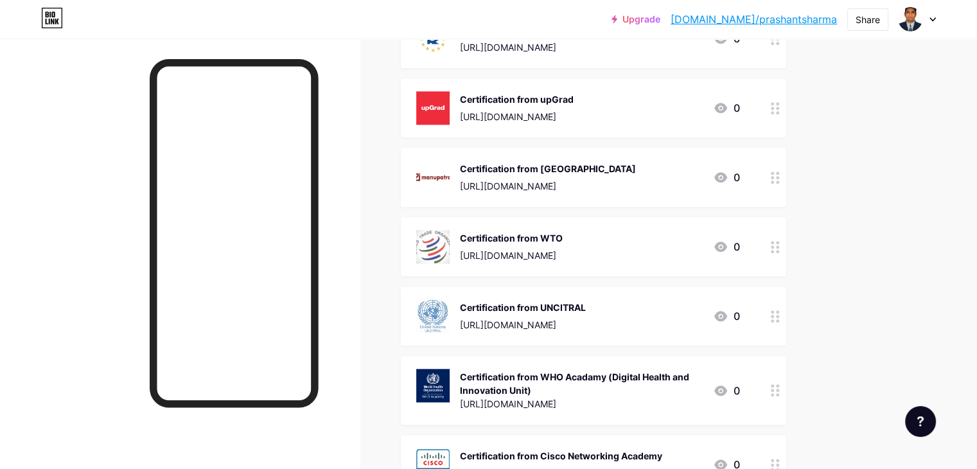
scroll to position [1413, 0]
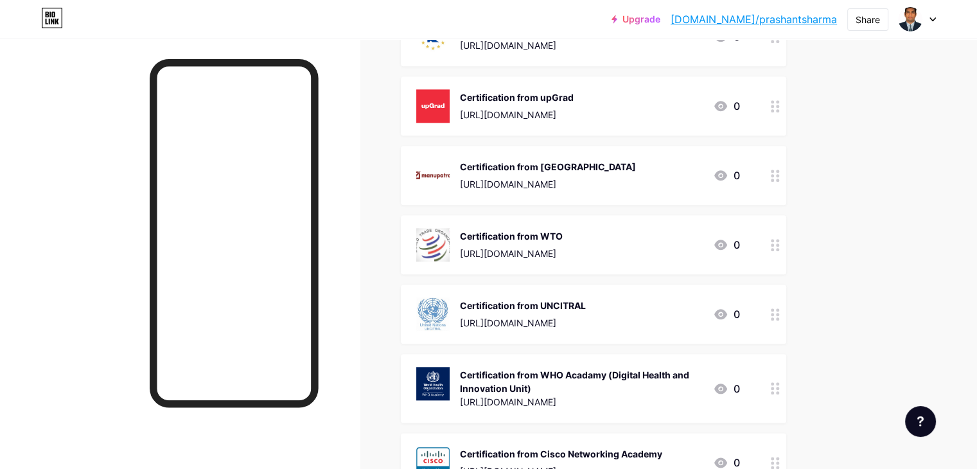
click at [563, 236] on div "Certification from WTO" at bounding box center [511, 235] width 103 height 13
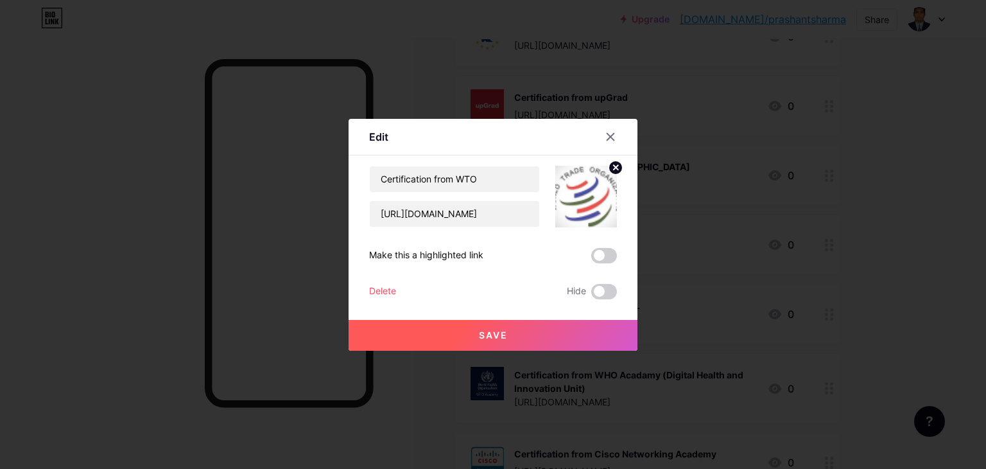
click at [568, 194] on img at bounding box center [586, 197] width 62 height 62
click at [619, 166] on circle at bounding box center [616, 168] width 14 height 14
click at [596, 189] on icon at bounding box center [586, 189] width 26 height 24
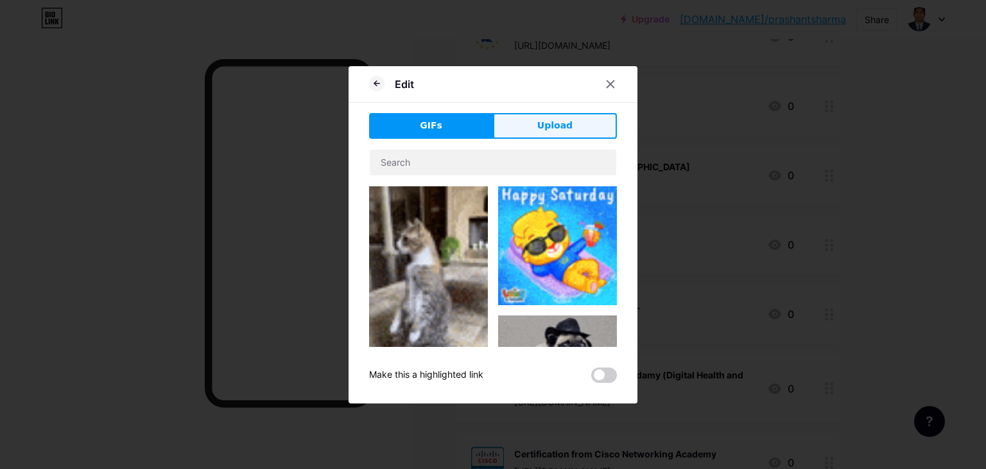
click at [556, 135] on button "Upload" at bounding box center [555, 126] width 124 height 26
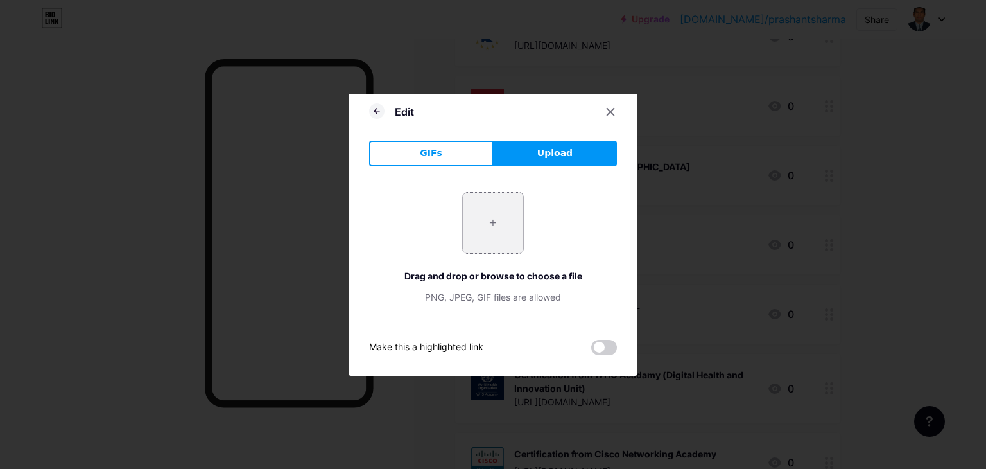
click at [502, 211] on input "file" at bounding box center [493, 223] width 60 height 60
type input "C:\fakepath\wto.jpg"
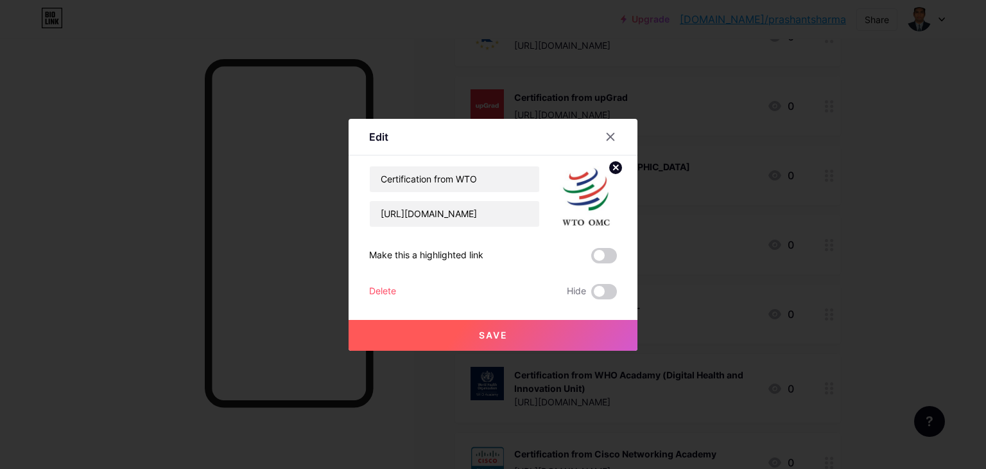
click at [500, 335] on span "Save" at bounding box center [493, 334] width 29 height 11
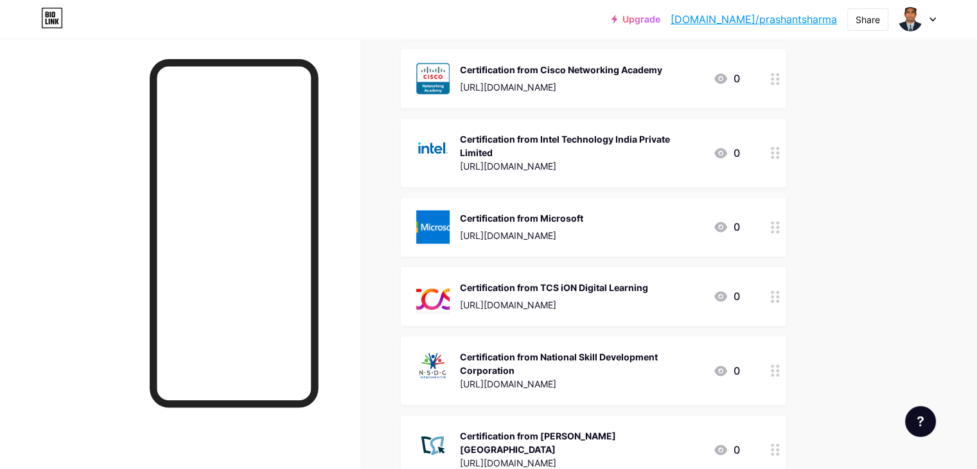
scroll to position [1798, 0]
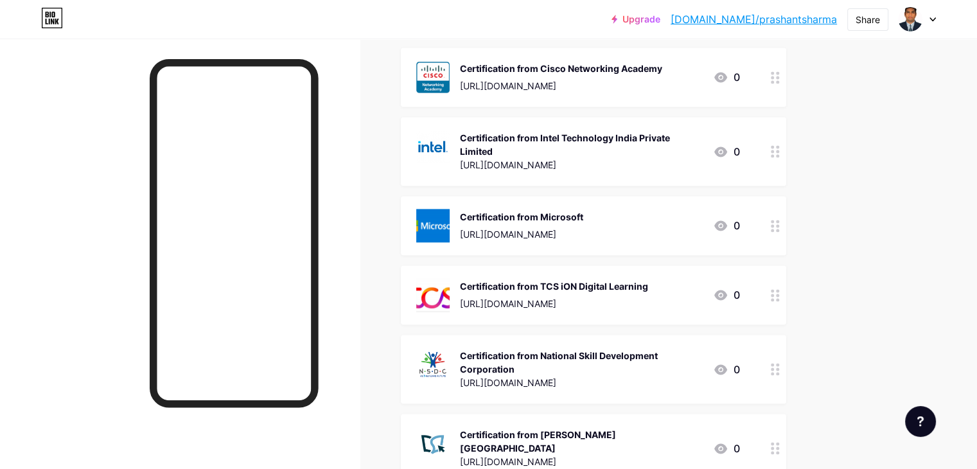
click at [546, 221] on div "Certification from Microsoft" at bounding box center [521, 216] width 123 height 13
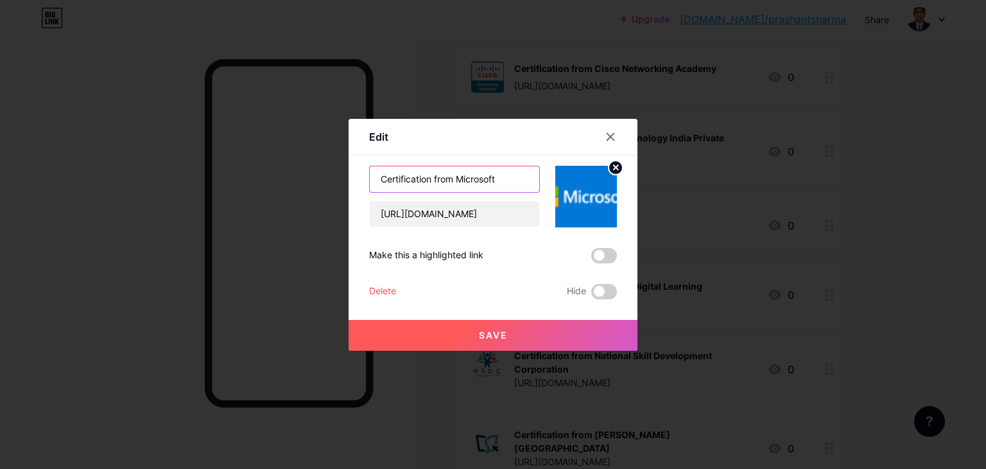
click at [493, 177] on input "Certification from Microsoft" at bounding box center [455, 179] width 170 height 26
click at [615, 166] on icon at bounding box center [616, 167] width 4 height 4
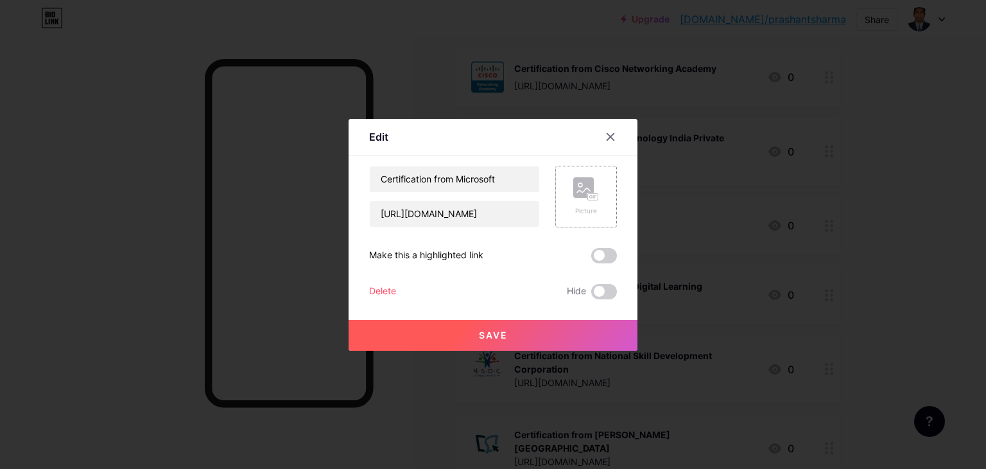
click at [583, 184] on rect at bounding box center [583, 187] width 21 height 21
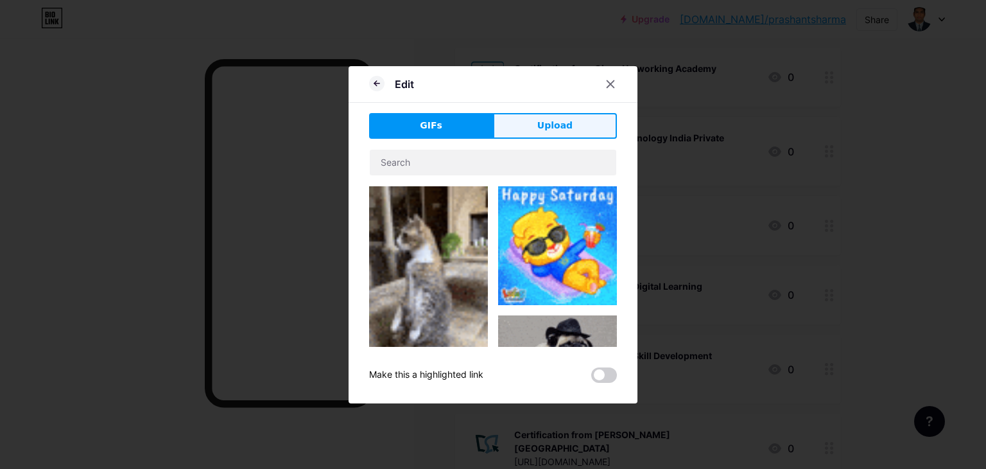
click at [535, 131] on button "Upload" at bounding box center [555, 126] width 124 height 26
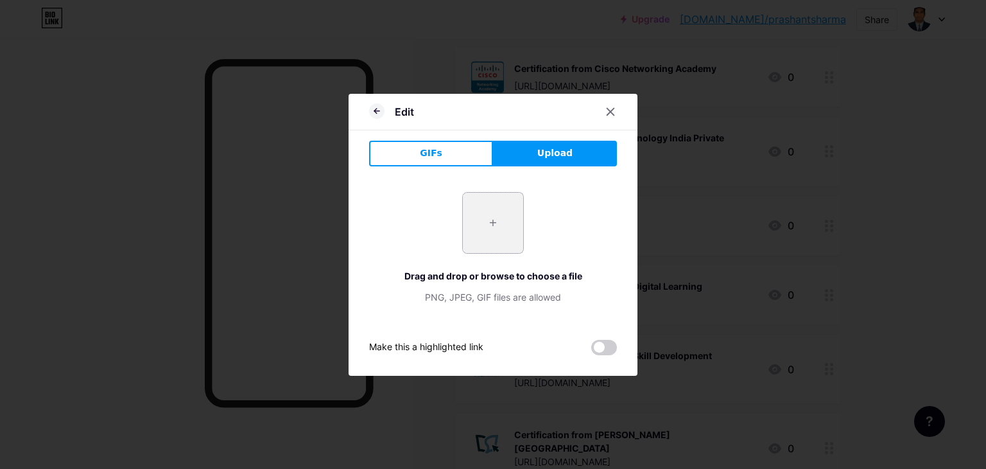
click at [490, 223] on input "file" at bounding box center [493, 223] width 60 height 60
type input "C:\fakepath\microsoft_logo.jpg"
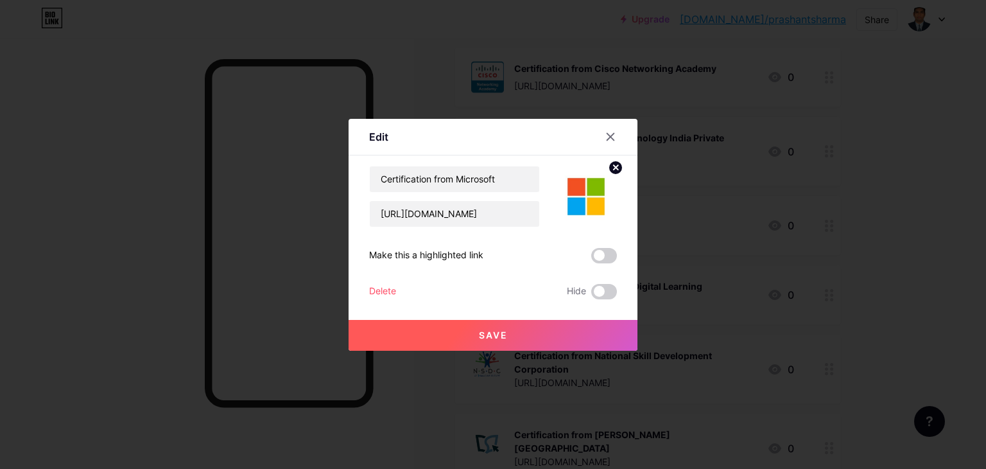
click at [498, 335] on span "Save" at bounding box center [493, 334] width 29 height 11
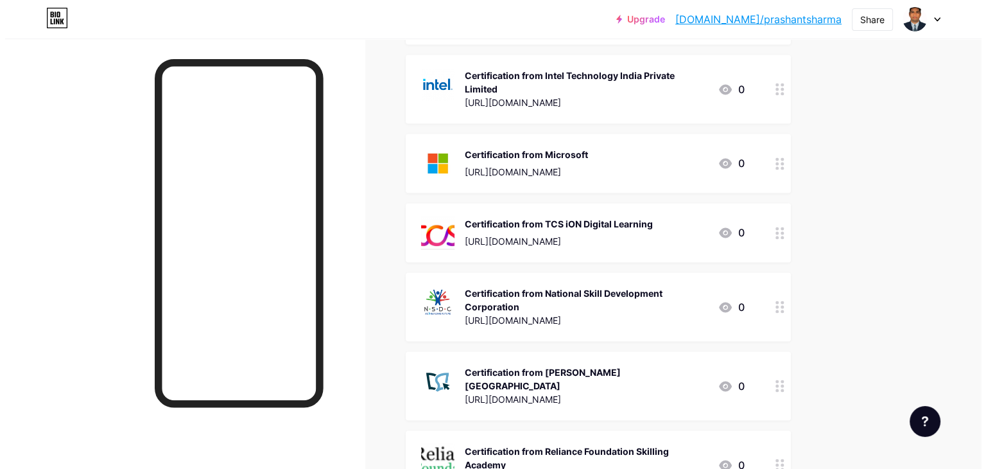
scroll to position [1862, 0]
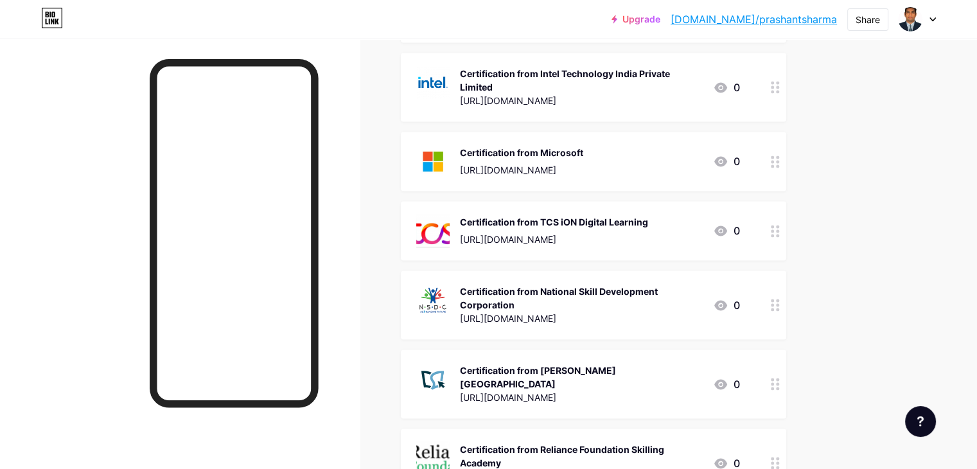
click at [552, 233] on div "[URL][DOMAIN_NAME]" at bounding box center [554, 238] width 188 height 13
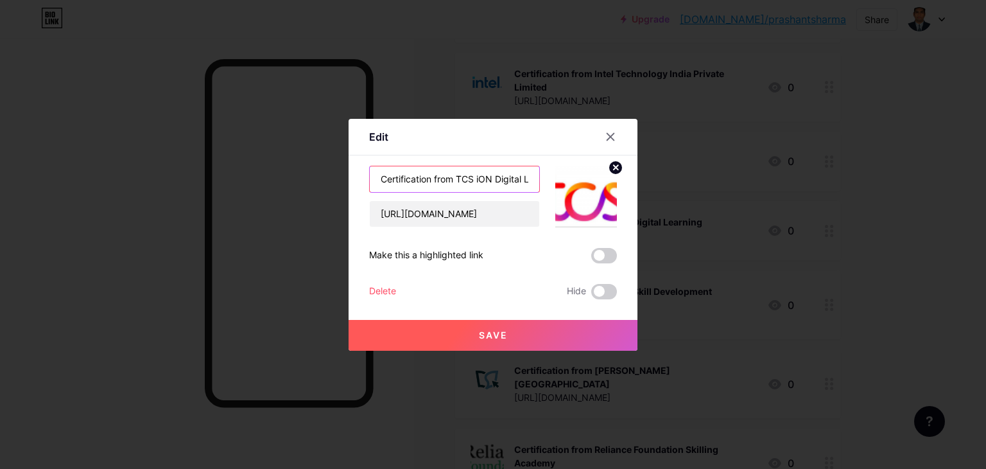
scroll to position [0, 33]
drag, startPoint x: 458, startPoint y: 178, endPoint x: 532, endPoint y: 178, distance: 73.9
click at [532, 178] on input "Certification from TCS iON Digital Learning" at bounding box center [455, 179] width 170 height 26
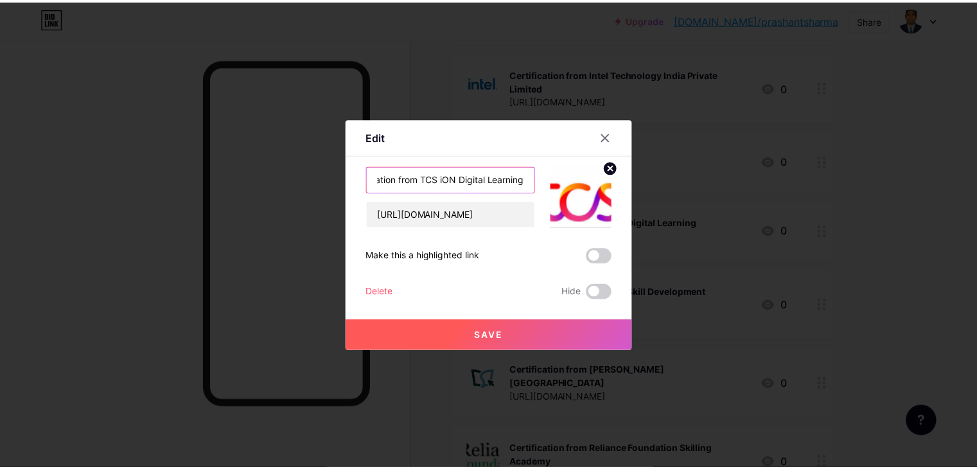
scroll to position [0, 0]
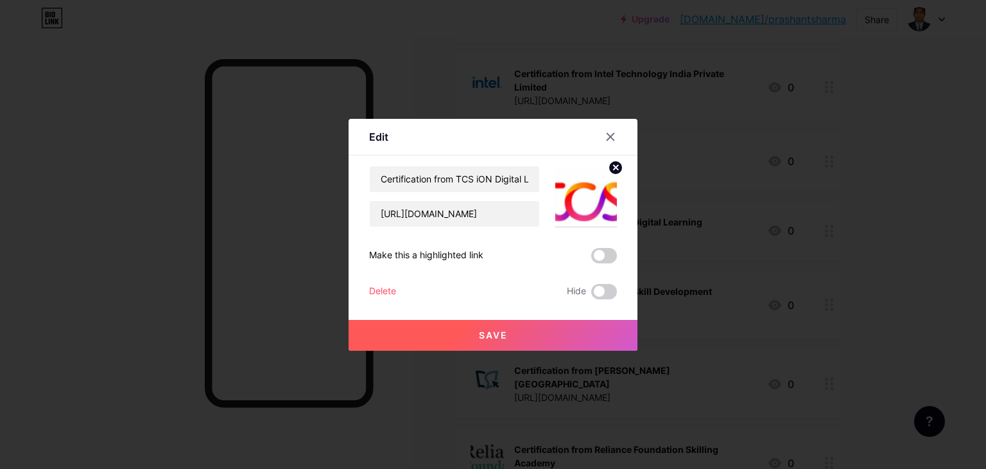
click at [613, 166] on circle at bounding box center [616, 168] width 14 height 14
click at [587, 181] on rect at bounding box center [583, 187] width 21 height 21
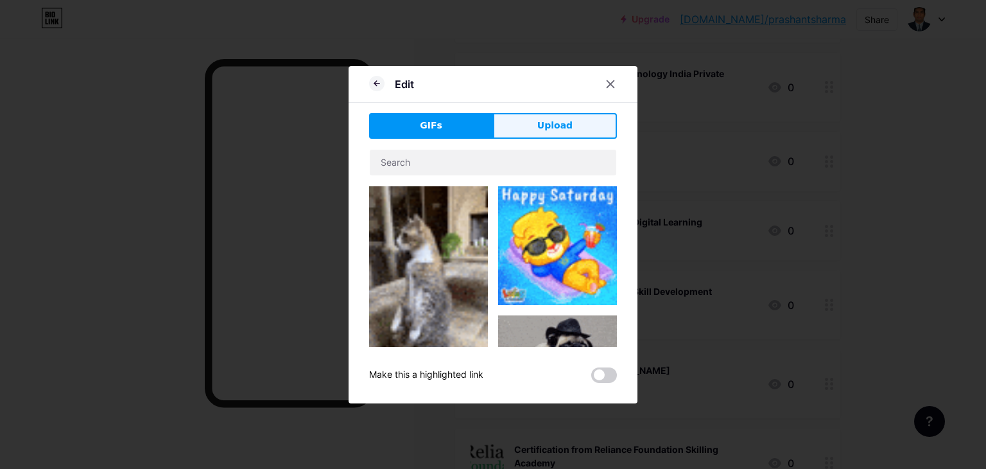
click at [552, 118] on button "Upload" at bounding box center [555, 126] width 124 height 26
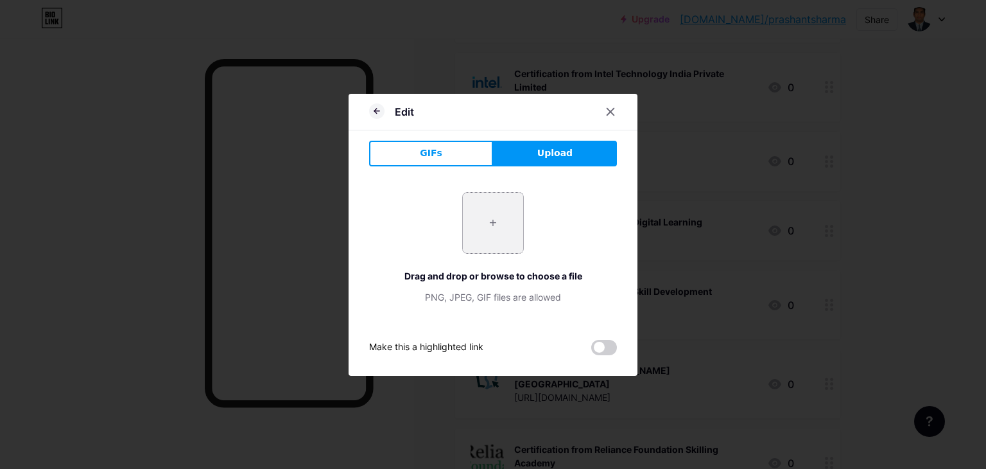
click at [482, 219] on input "file" at bounding box center [493, 223] width 60 height 60
type input "C:\fakepath\tata_consultancy_services_logo.jpg"
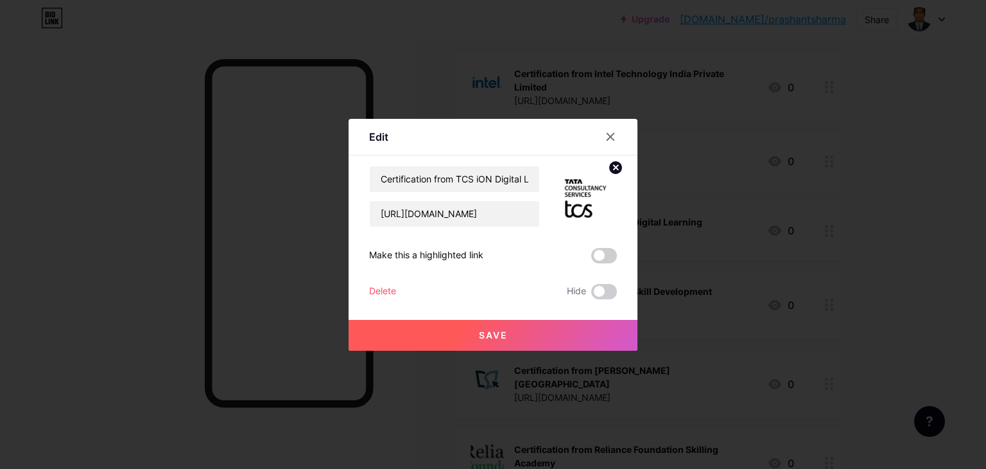
click at [513, 336] on button "Save" at bounding box center [493, 335] width 289 height 31
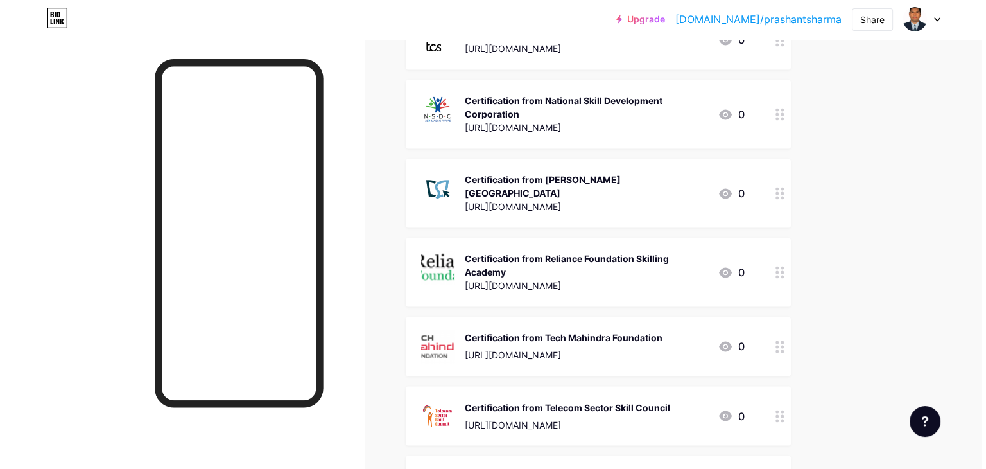
scroll to position [2055, 0]
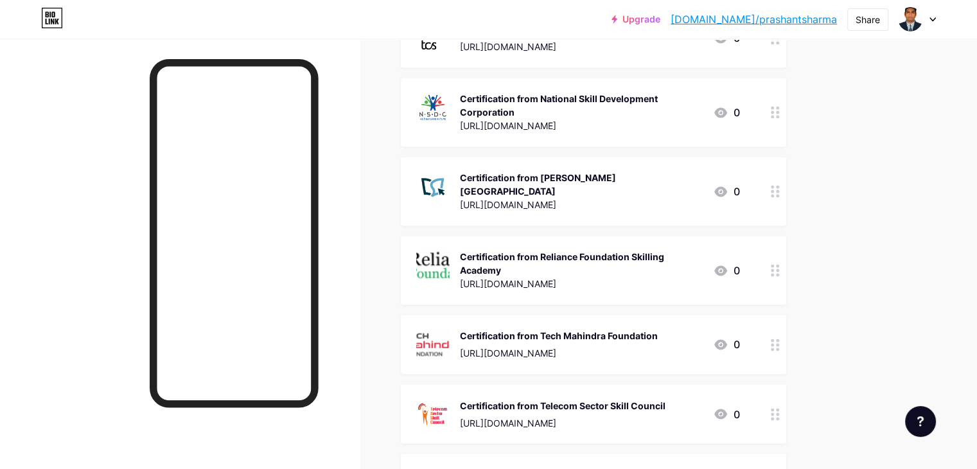
click at [450, 249] on img at bounding box center [432, 265] width 33 height 33
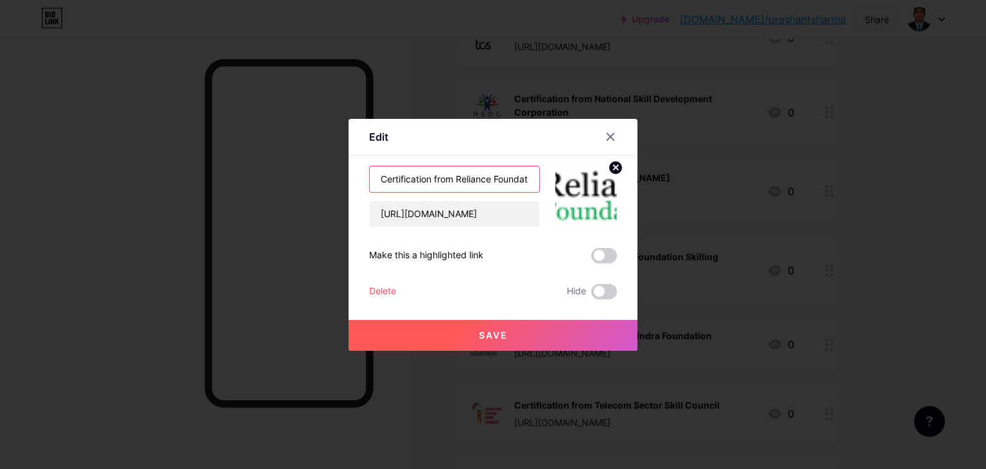
scroll to position [0, 89]
drag, startPoint x: 455, startPoint y: 177, endPoint x: 538, endPoint y: 180, distance: 82.9
click at [538, 180] on input "Certification from Reliance Foundation Skilling Academy" at bounding box center [455, 179] width 170 height 26
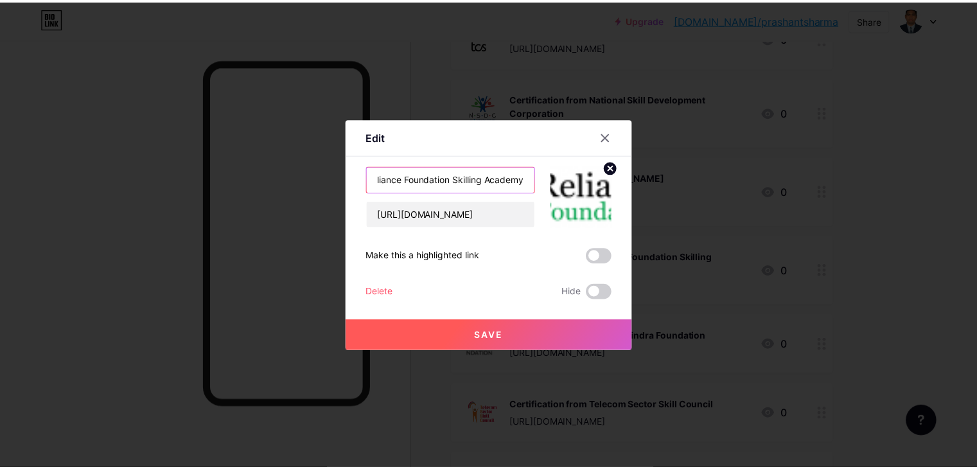
scroll to position [0, 0]
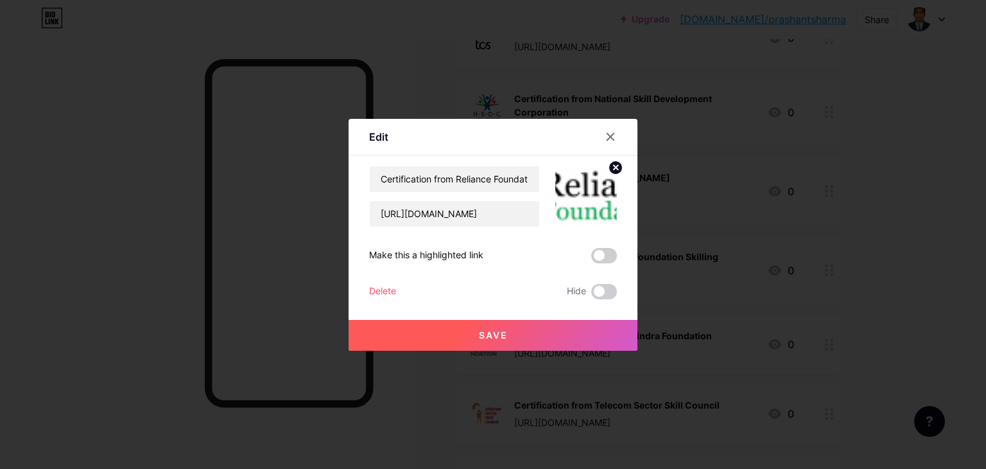
click at [576, 190] on img at bounding box center [586, 197] width 62 height 62
click at [618, 169] on icon at bounding box center [616, 167] width 4 height 4
click at [590, 193] on rect at bounding box center [594, 197] width 12 height 8
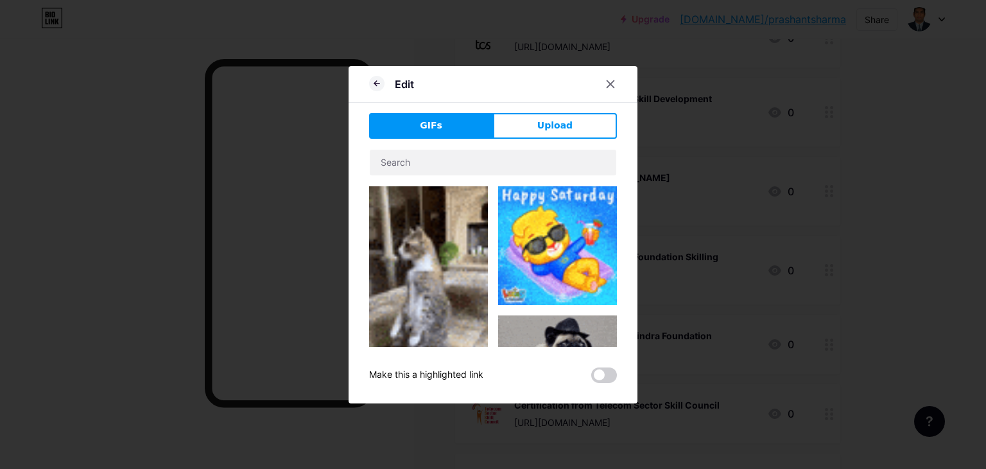
click at [555, 126] on span "Upload" at bounding box center [555, 125] width 35 height 13
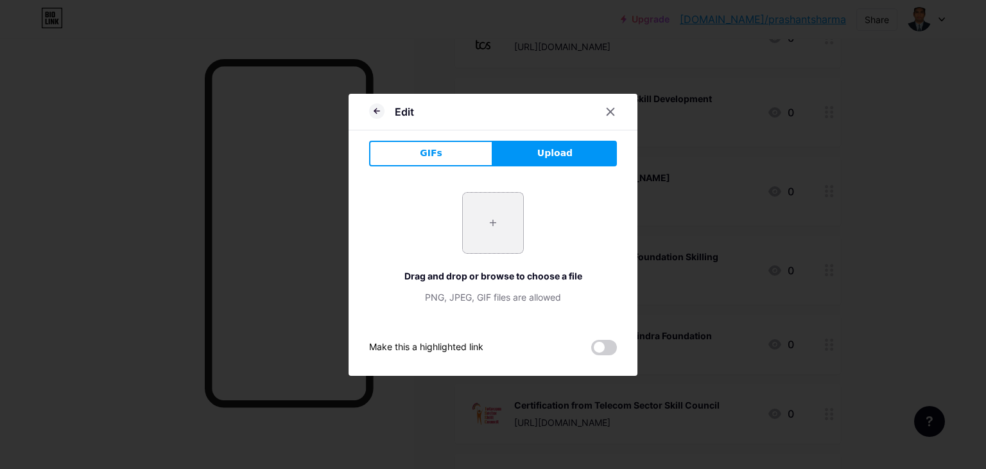
click at [498, 224] on input "file" at bounding box center [493, 223] width 60 height 60
type input "C:\fakepath\RIL.jpg"
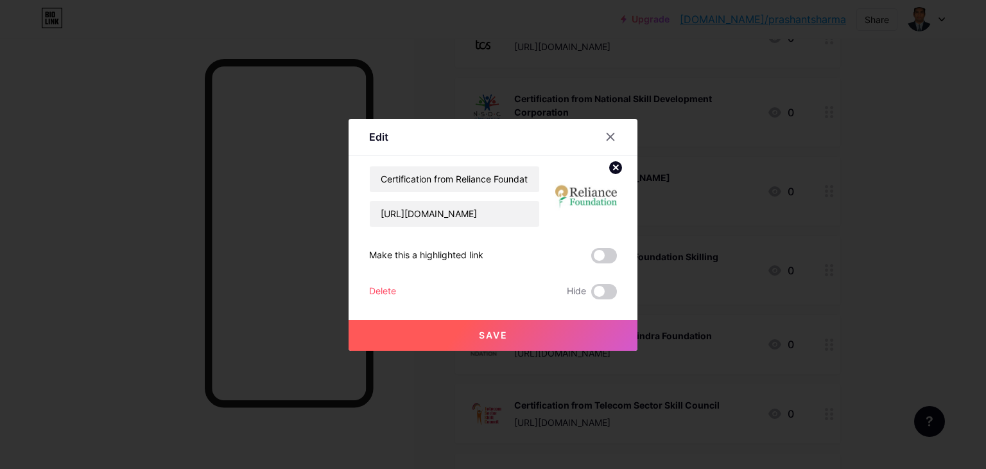
click at [532, 338] on button "Save" at bounding box center [493, 335] width 289 height 31
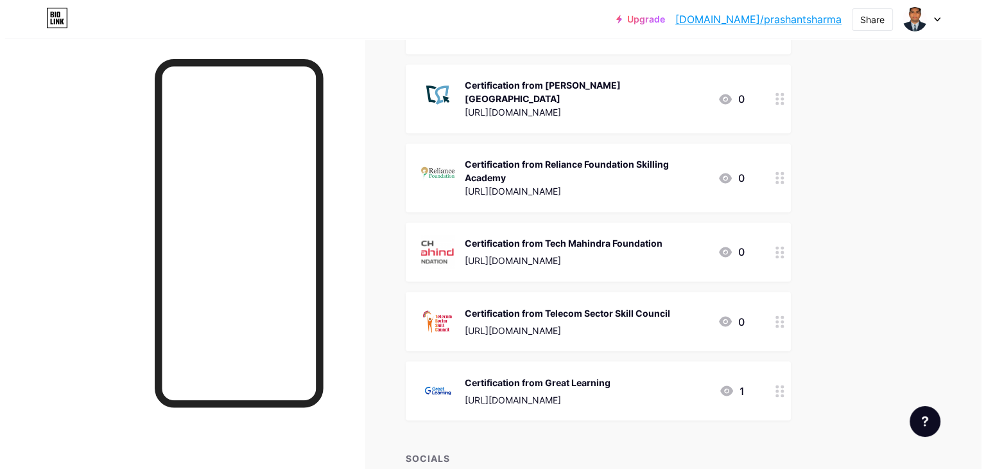
scroll to position [2183, 0]
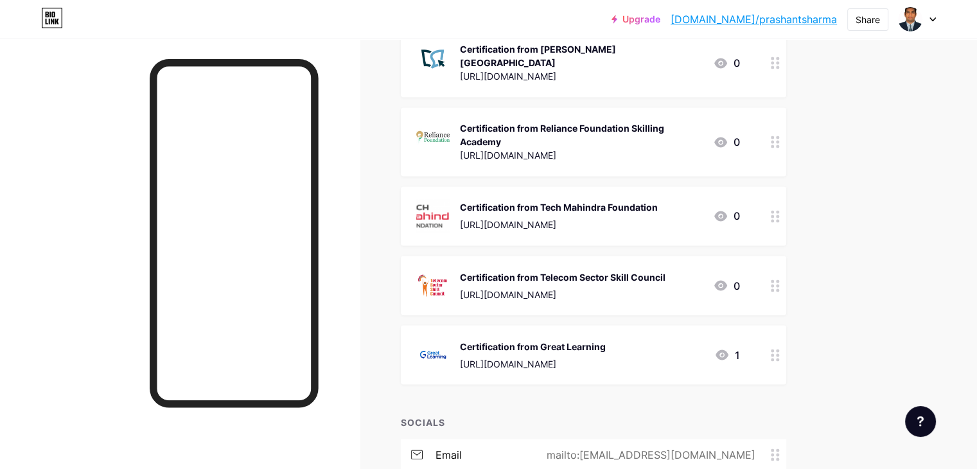
click at [450, 209] on img at bounding box center [432, 215] width 33 height 33
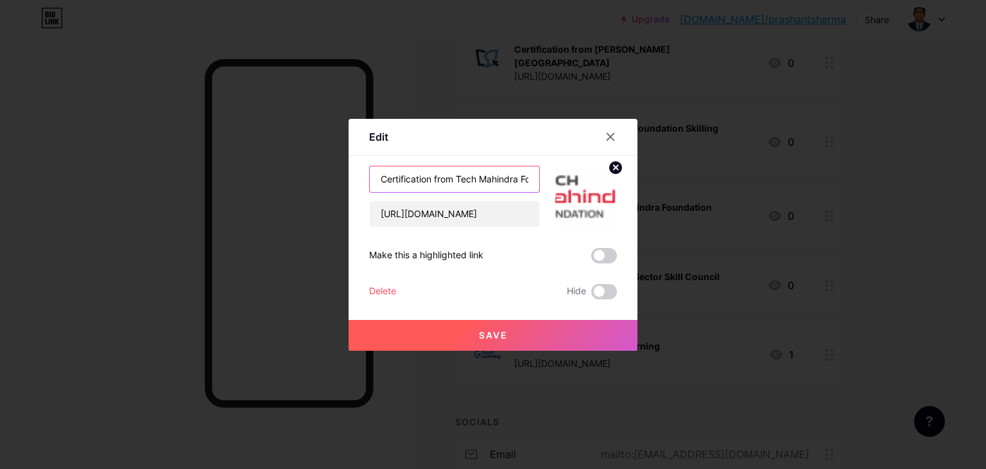
scroll to position [0, 41]
drag, startPoint x: 459, startPoint y: 178, endPoint x: 544, endPoint y: 173, distance: 85.5
click at [545, 173] on div "Certification from Tech Mahindra Foundation [URL][DOMAIN_NAME]" at bounding box center [493, 197] width 248 height 62
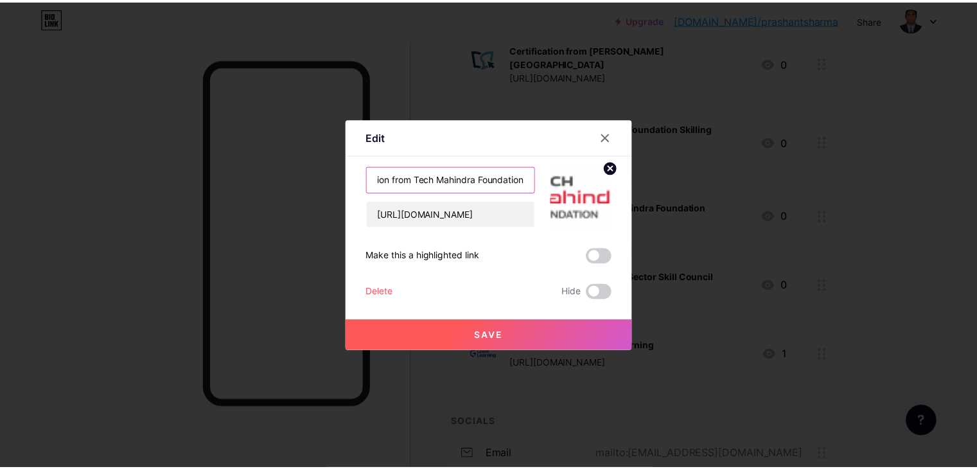
scroll to position [0, 0]
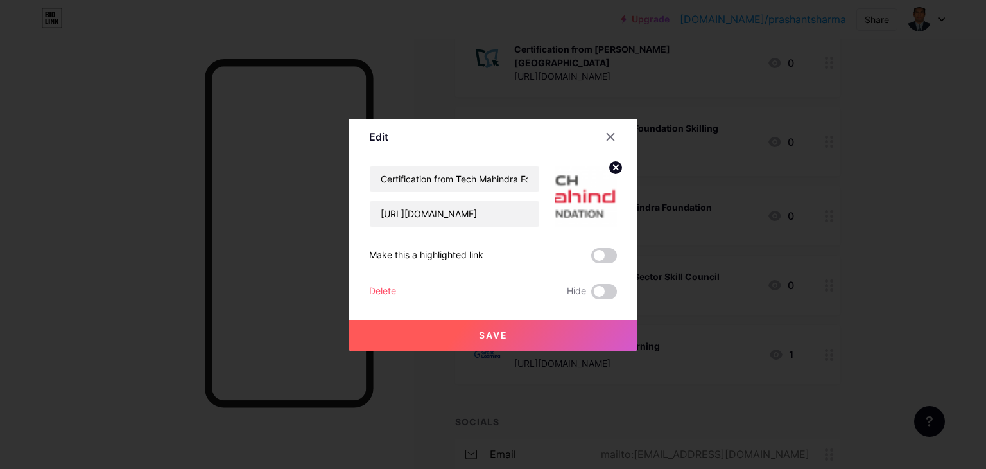
click at [615, 168] on icon at bounding box center [616, 167] width 4 height 4
click at [581, 191] on icon at bounding box center [583, 190] width 13 height 4
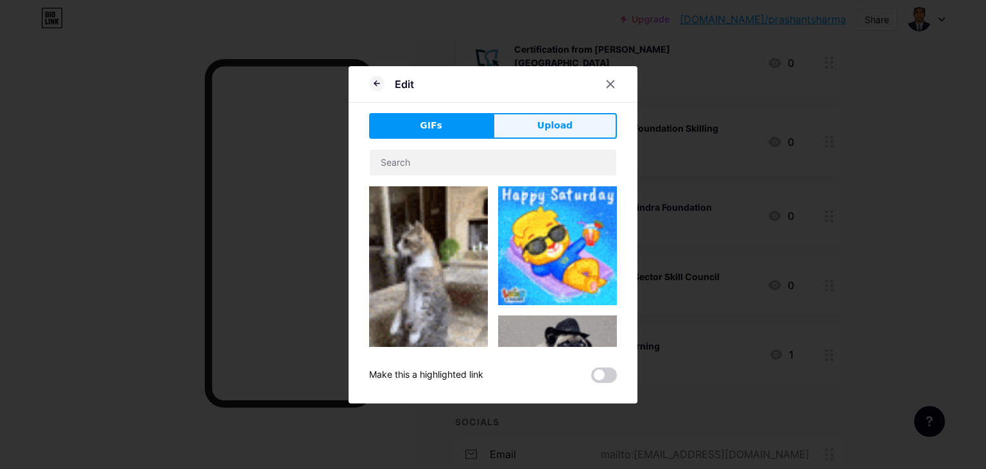
click at [570, 124] on span "Upload" at bounding box center [555, 125] width 35 height 13
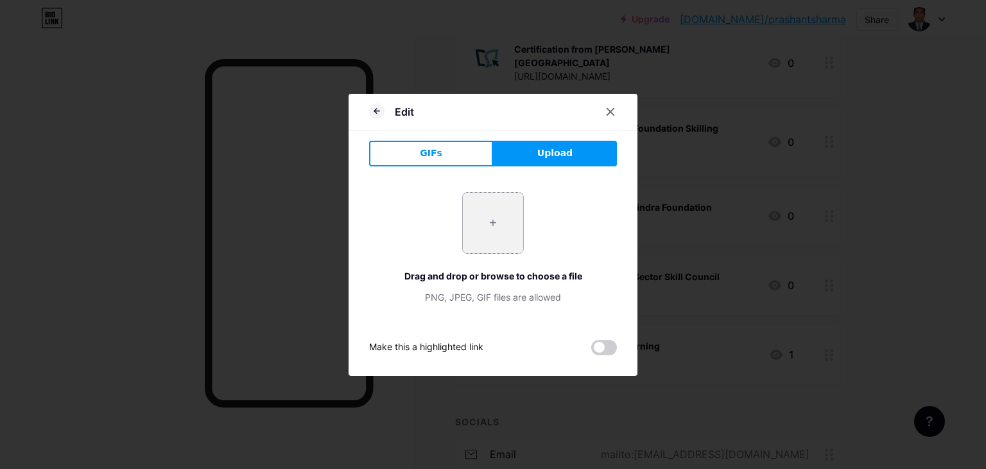
click at [494, 219] on input "file" at bounding box center [493, 223] width 60 height 60
type input "C:\fakepath\Tech M.jpg"
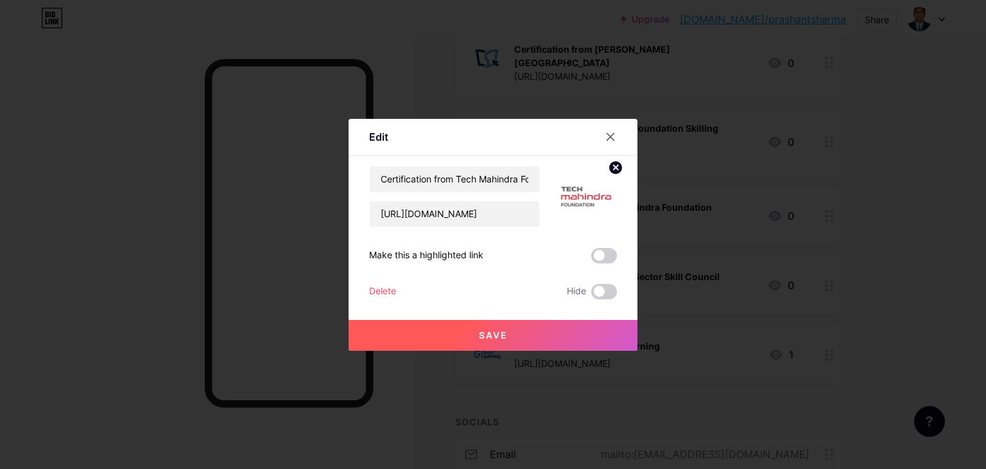
click at [512, 337] on button "Save" at bounding box center [493, 335] width 289 height 31
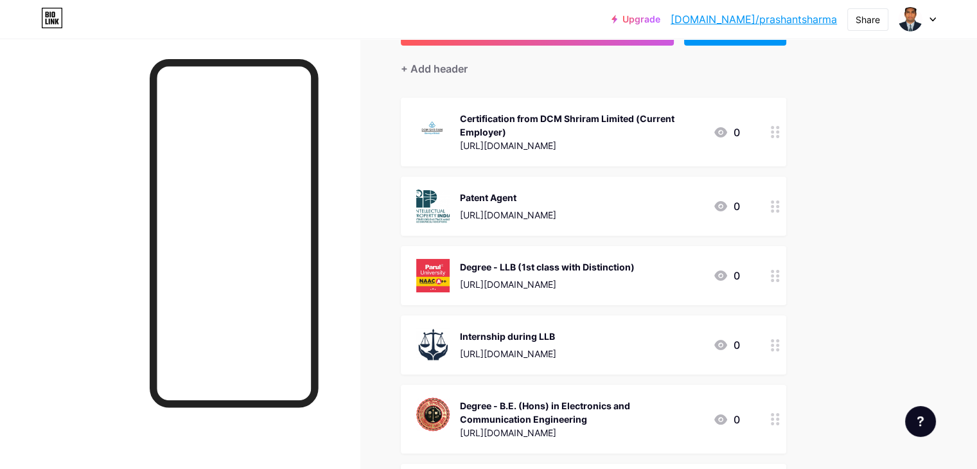
scroll to position [64, 0]
